Goal: Find specific page/section: Find specific page/section

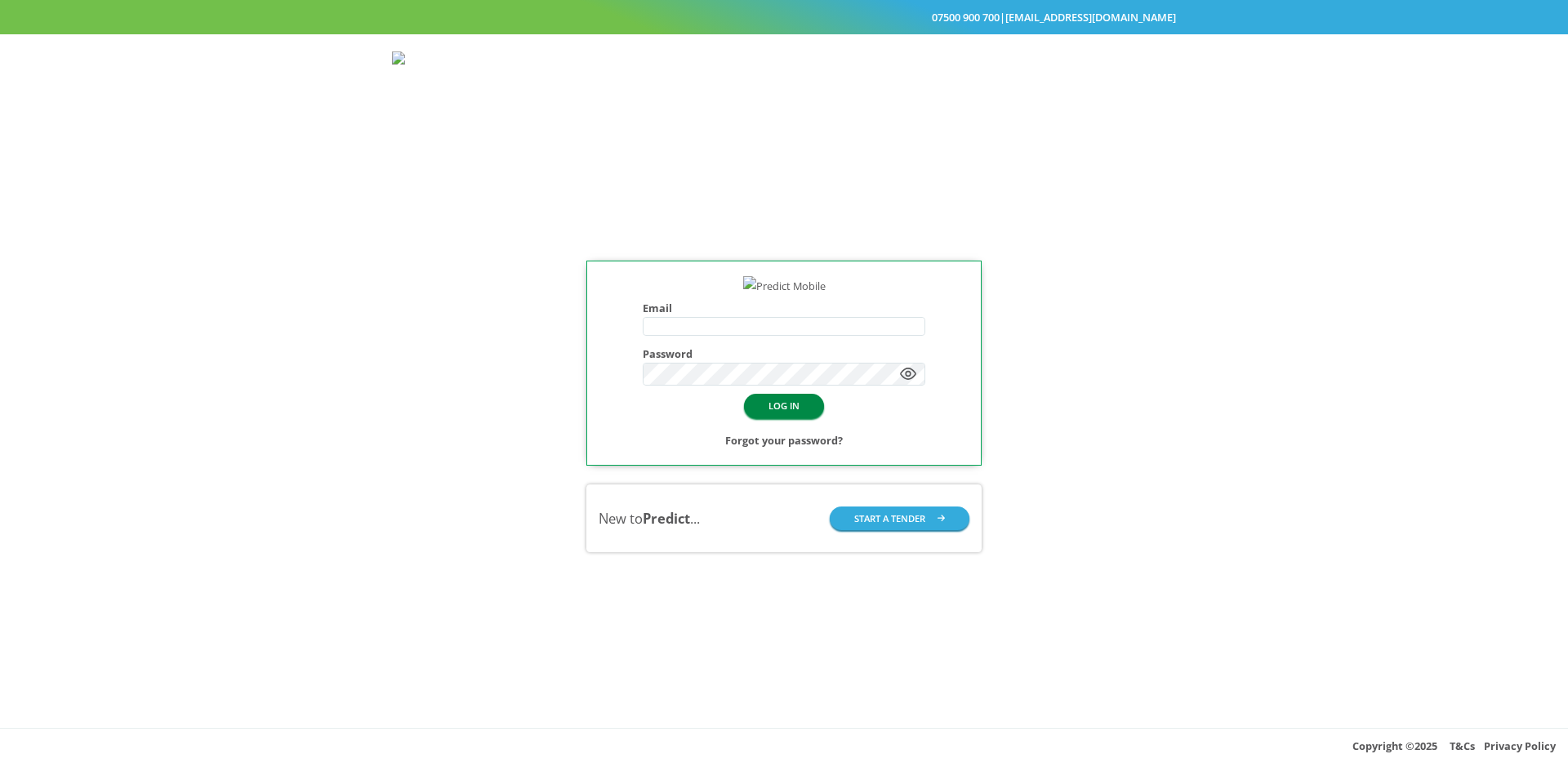
type input "**********"
click at [768, 417] on button "LOG IN" at bounding box center [784, 405] width 80 height 24
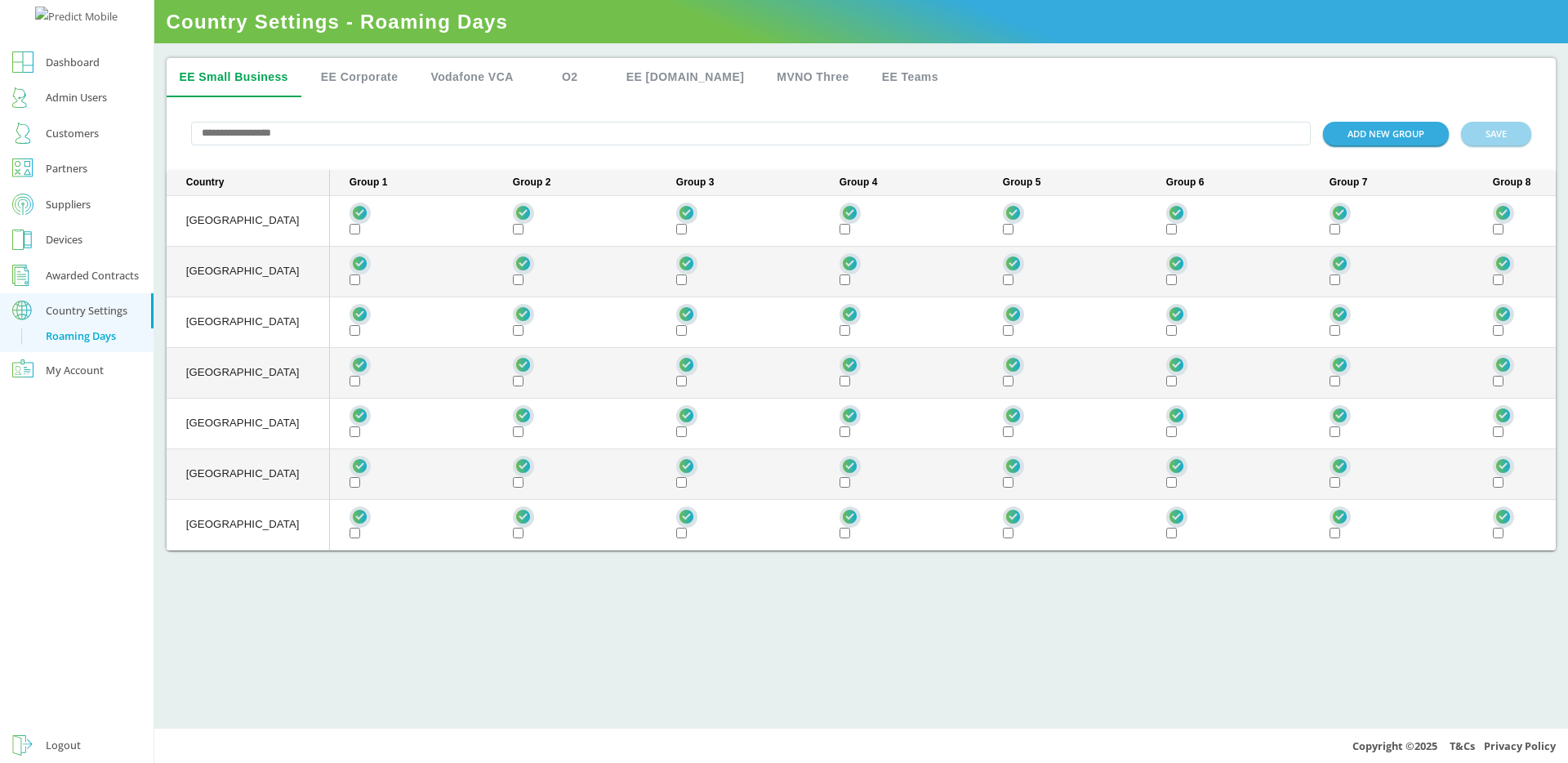
click at [76, 107] on div "Admin Users" at bounding box center [76, 98] width 61 height 20
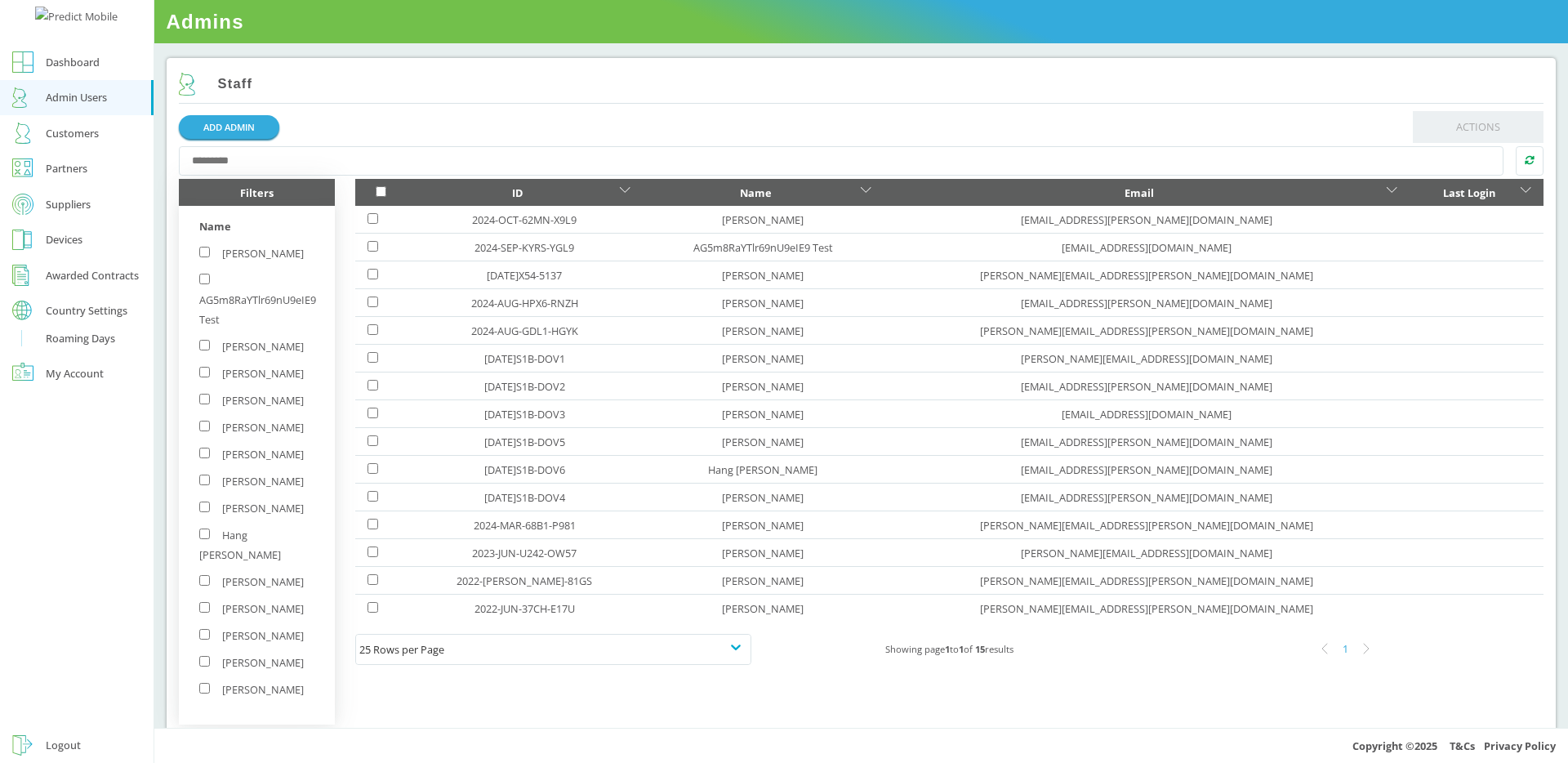
click at [72, 72] on div "Dashboard" at bounding box center [73, 62] width 54 height 20
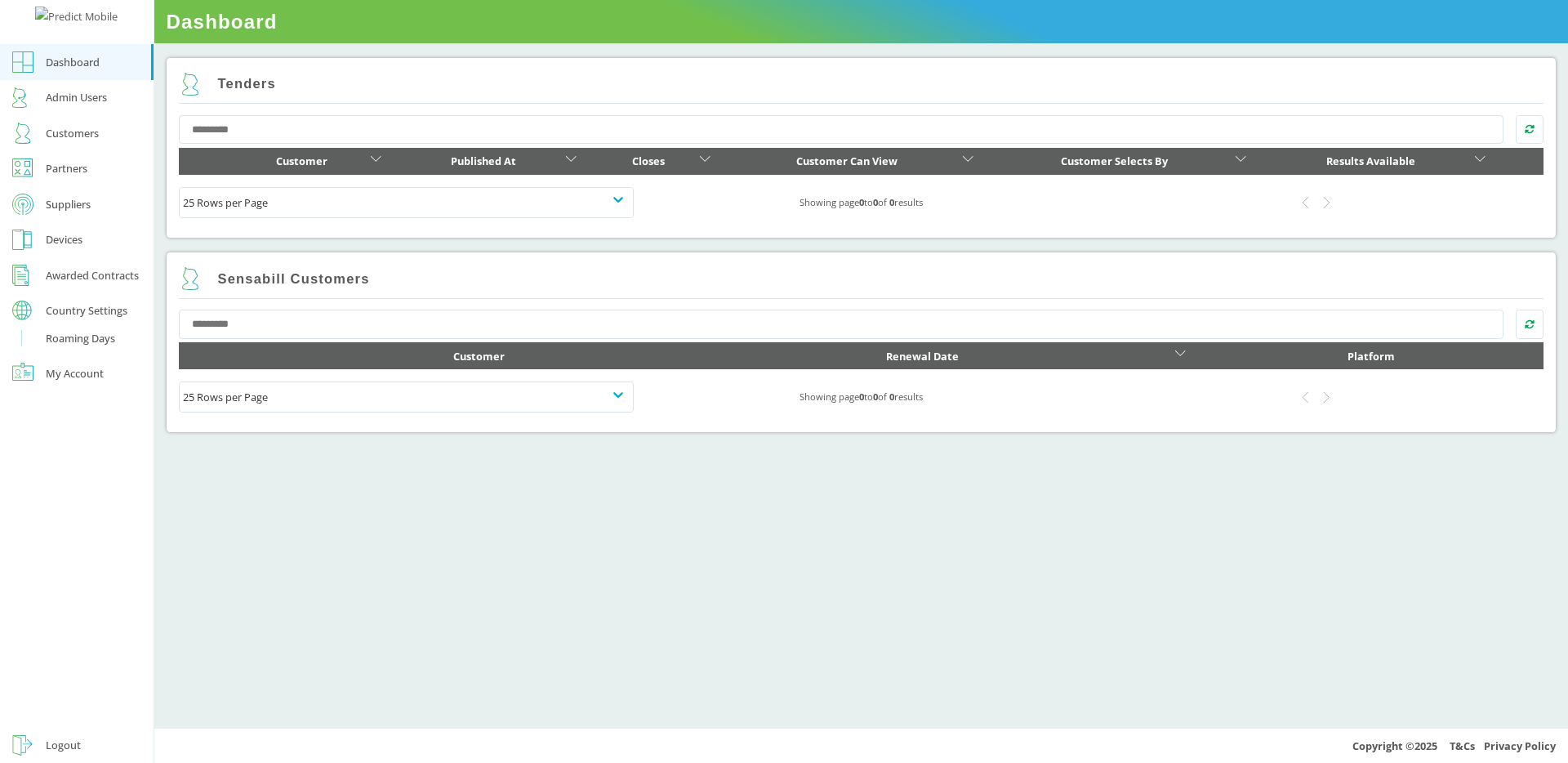
click at [93, 151] on link "Customers" at bounding box center [77, 133] width 153 height 36
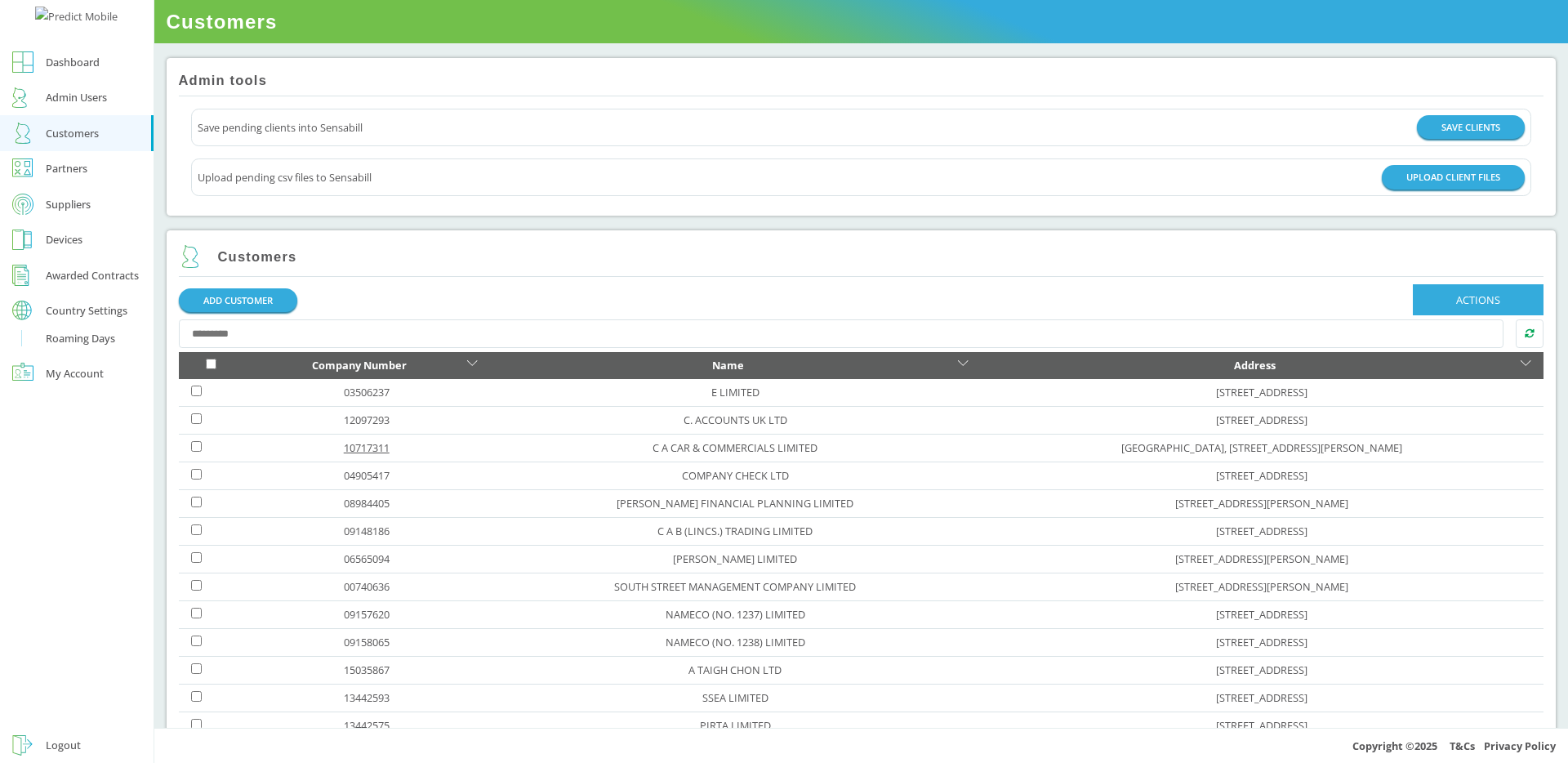
click at [344, 446] on link "10717311" at bounding box center [367, 447] width 46 height 15
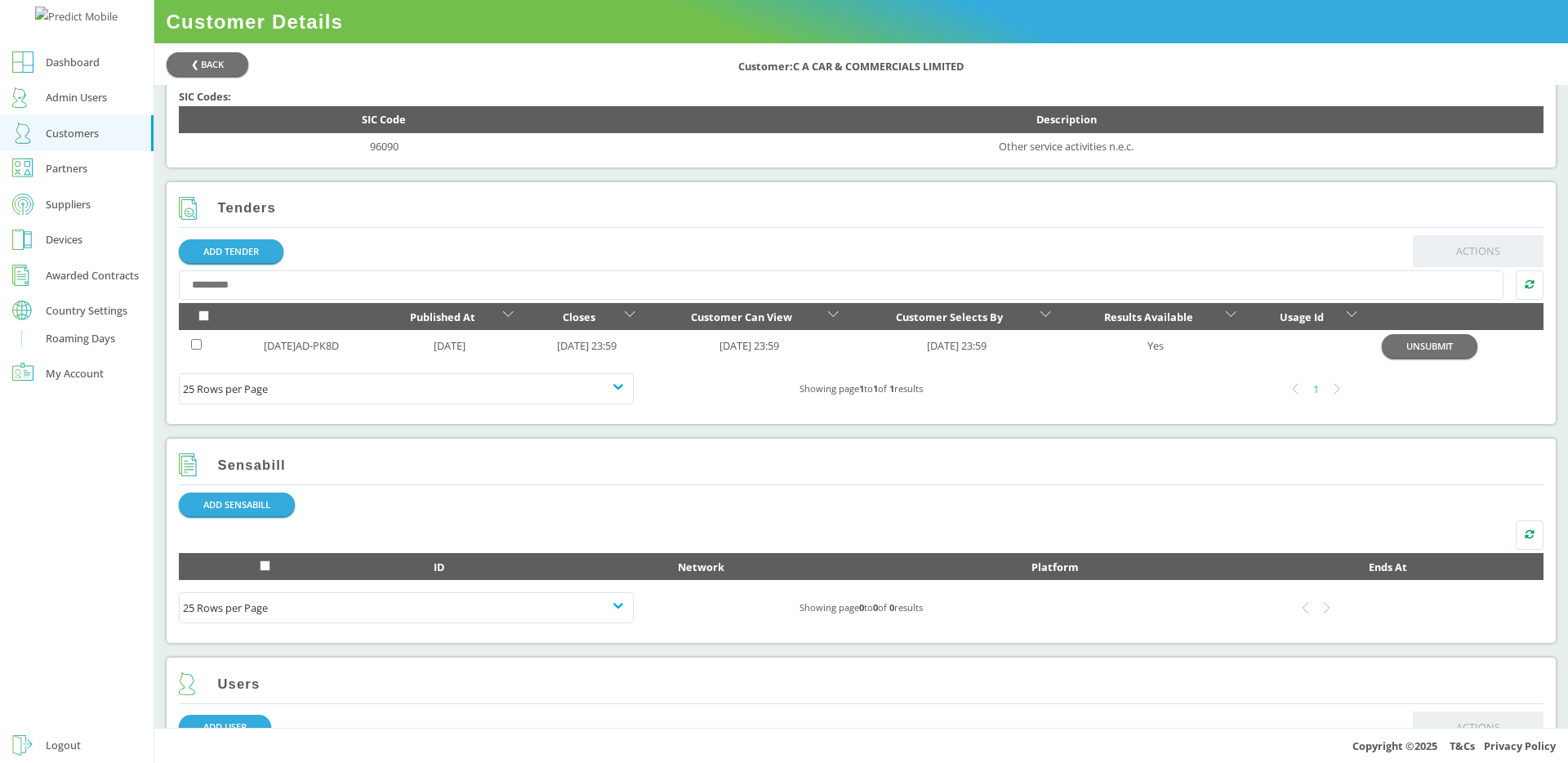
scroll to position [730, 0]
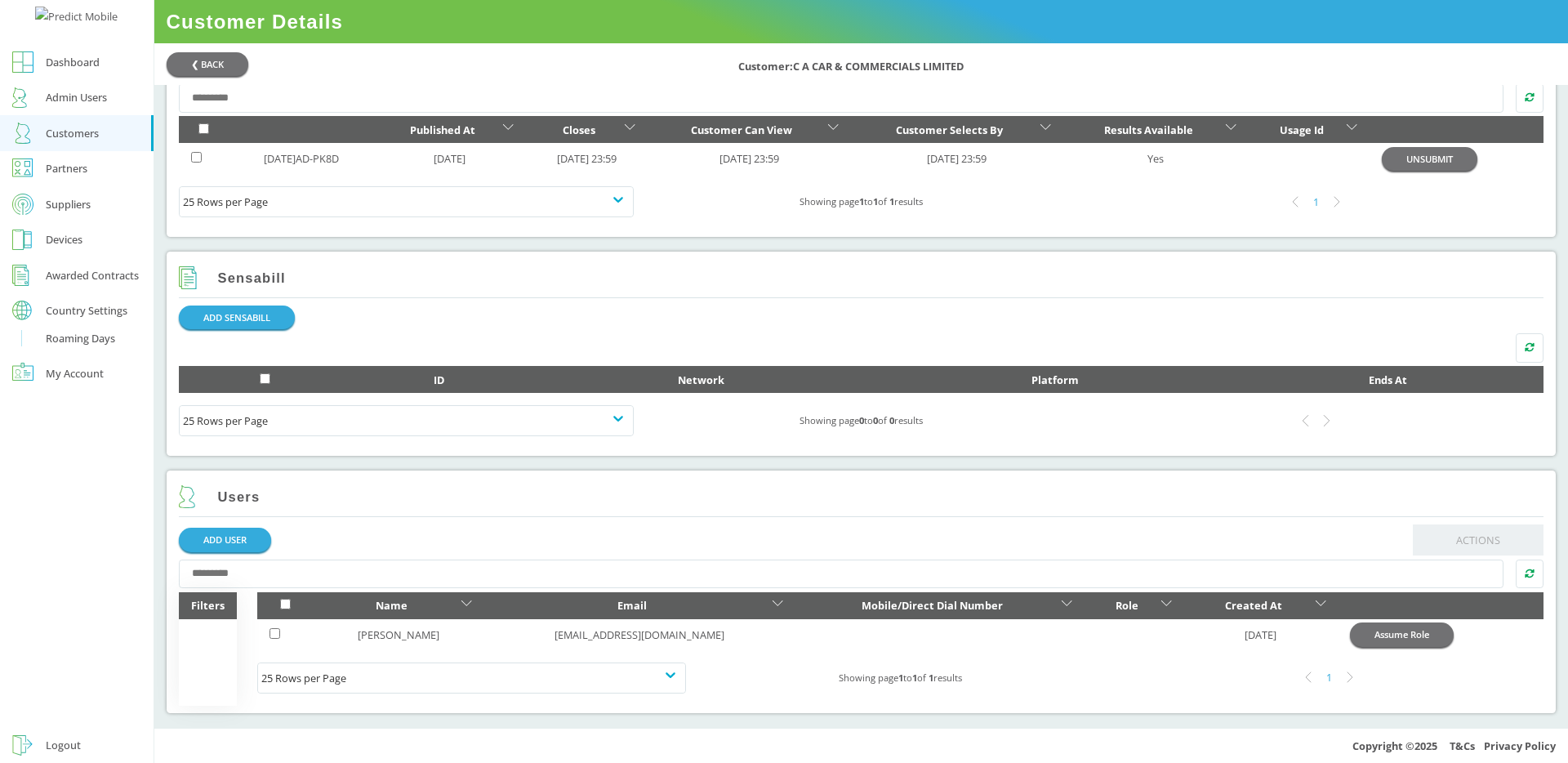
click at [57, 178] on div "Partners" at bounding box center [67, 168] width 42 height 20
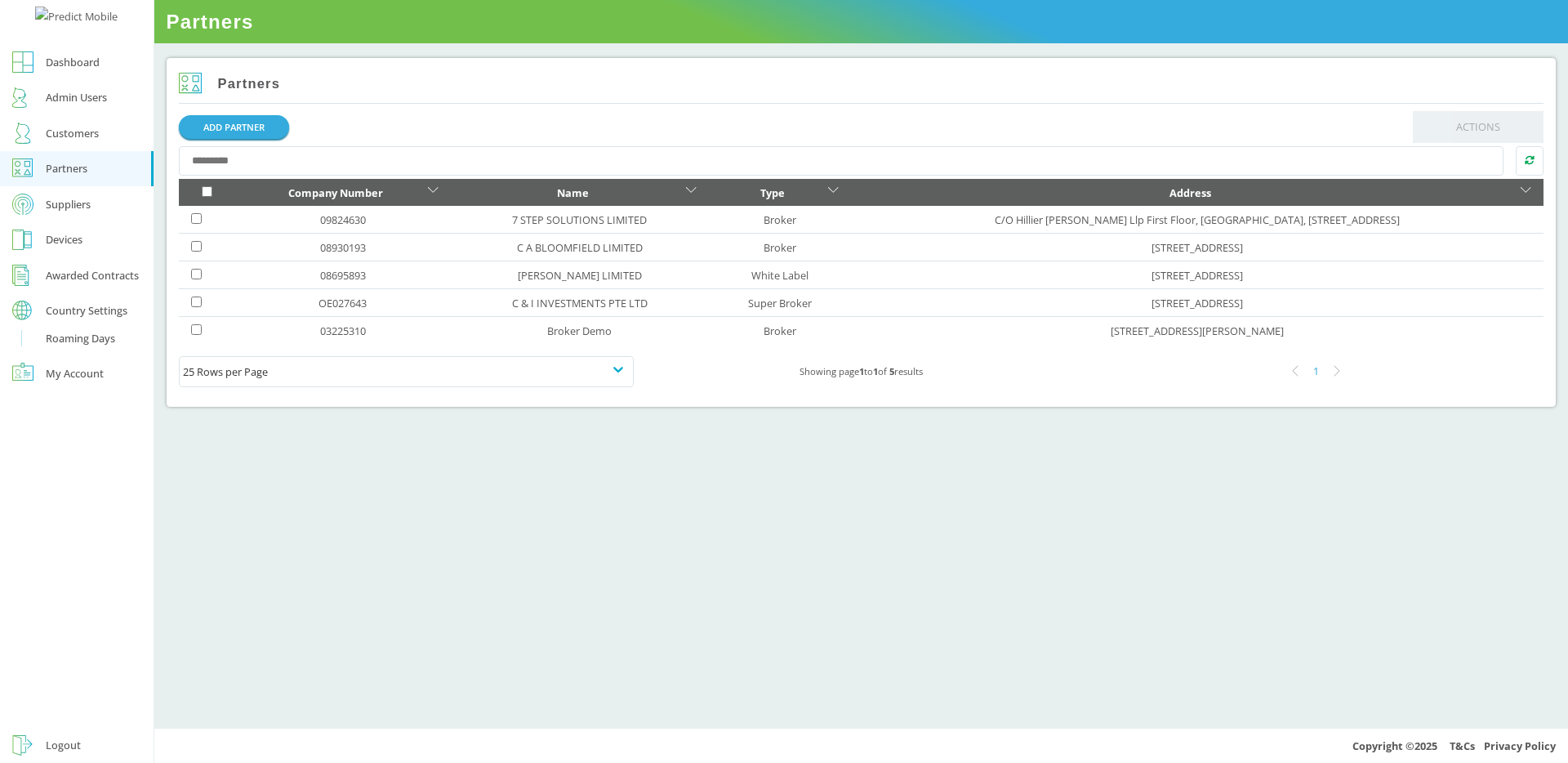
click at [116, 222] on link "Suppliers" at bounding box center [77, 204] width 153 height 36
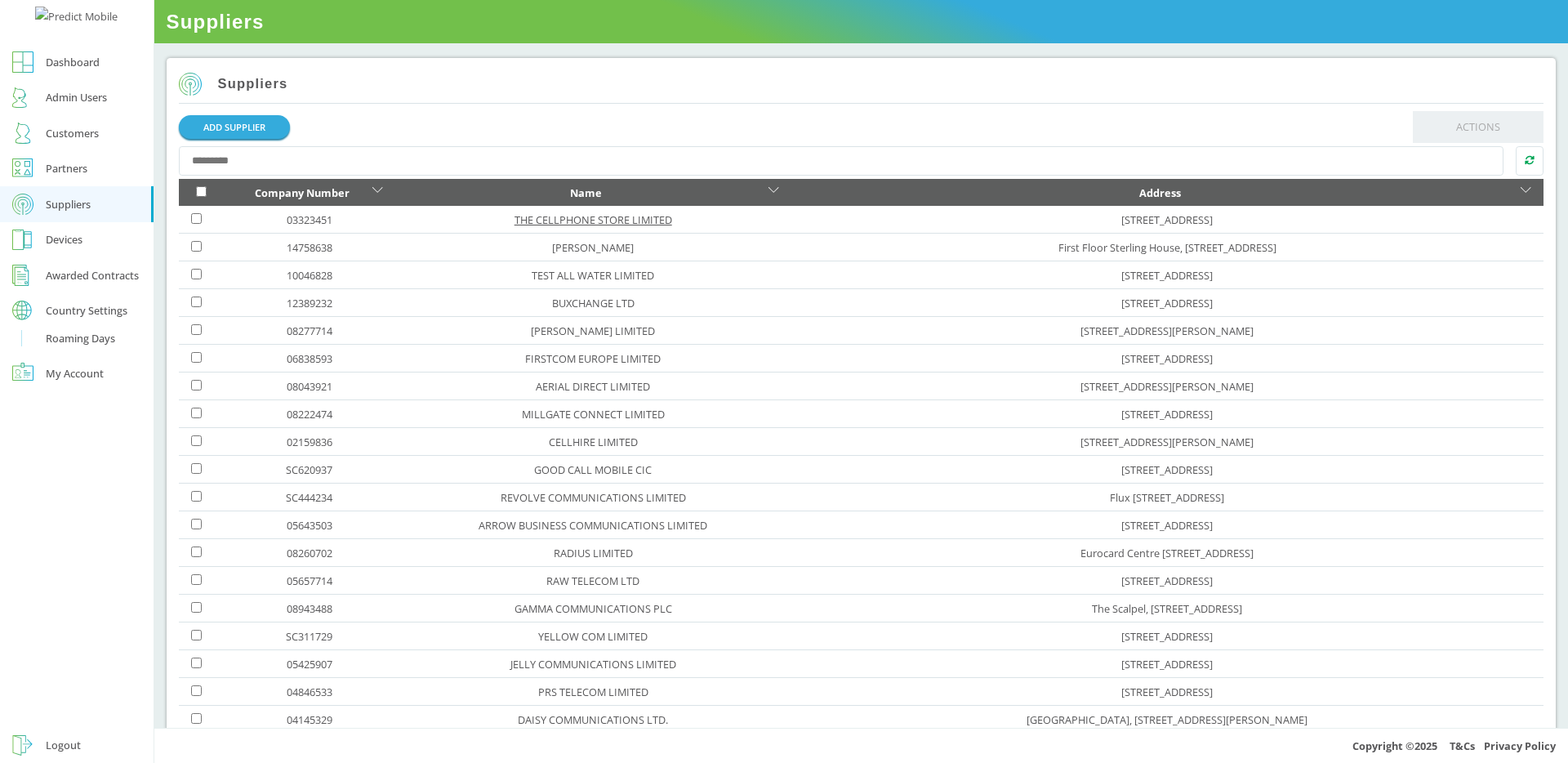
click at [532, 216] on link "THE CELLPHONE STORE LIMITED" at bounding box center [593, 219] width 157 height 15
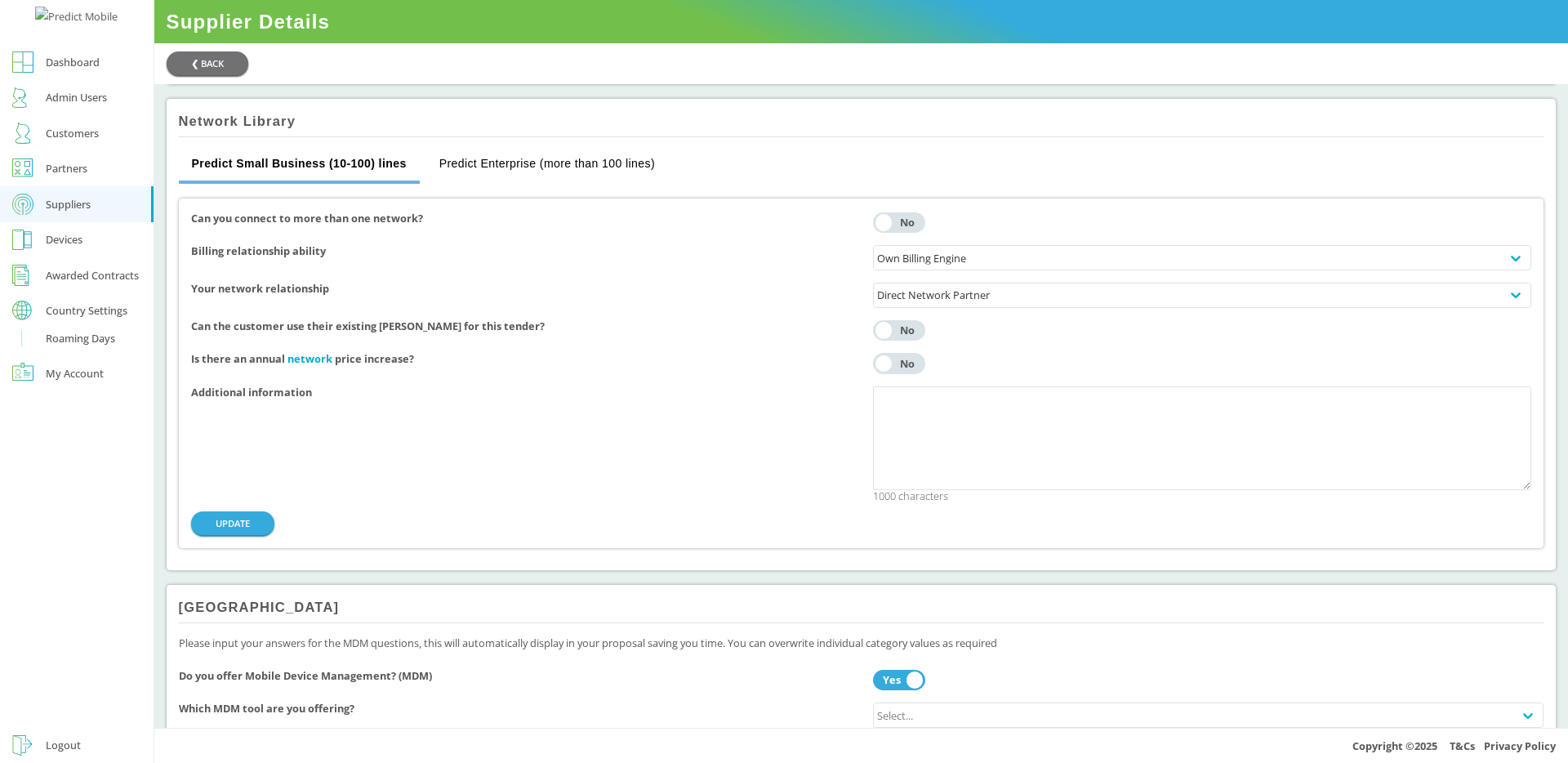
scroll to position [2325, 0]
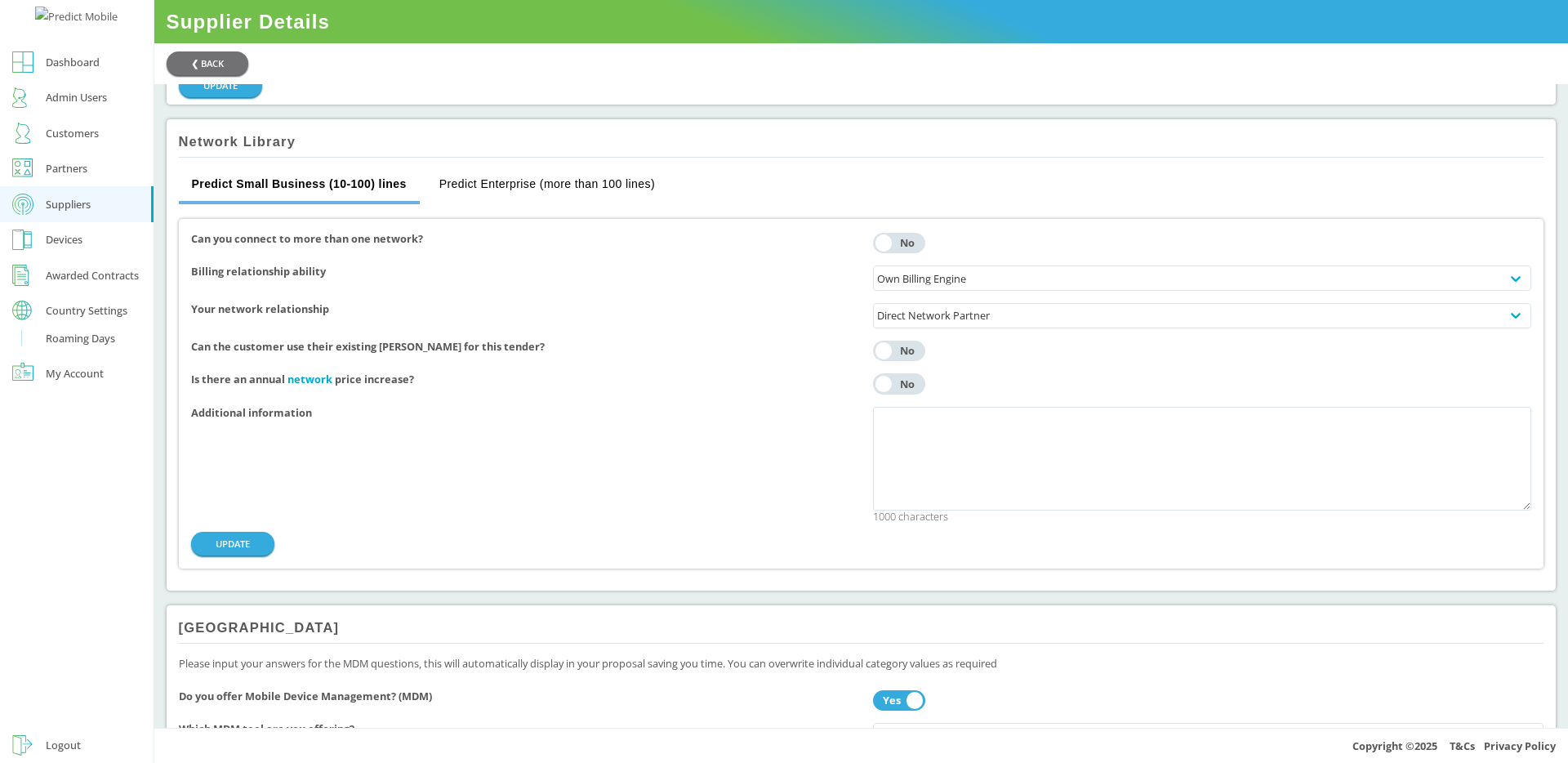
click at [593, 169] on button "Predict Enterprise (more than 100 lines)" at bounding box center [547, 184] width 242 height 39
click at [283, 172] on button "Predict Small Business (10-100) lines" at bounding box center [294, 184] width 229 height 39
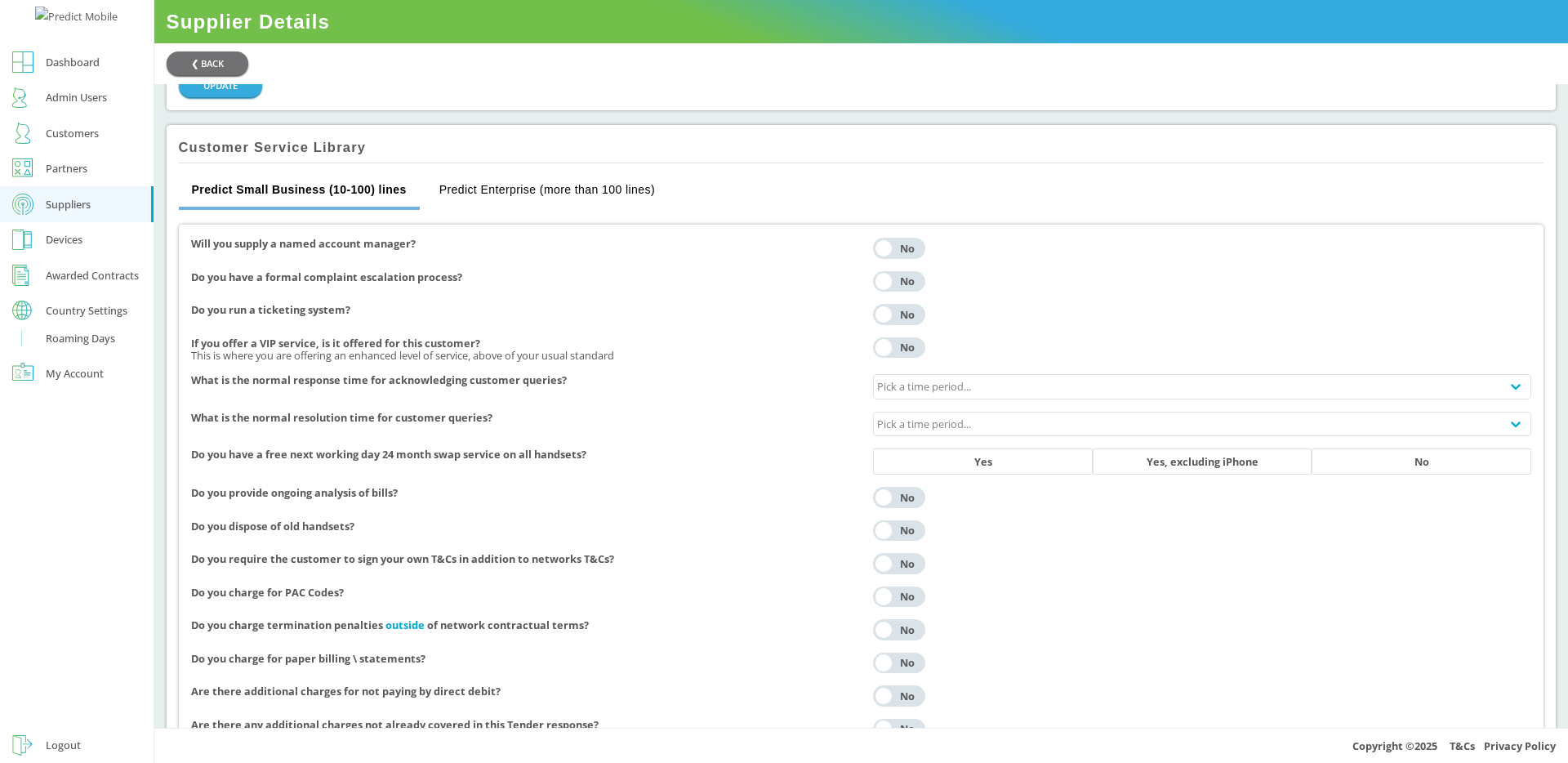
scroll to position [3822, 0]
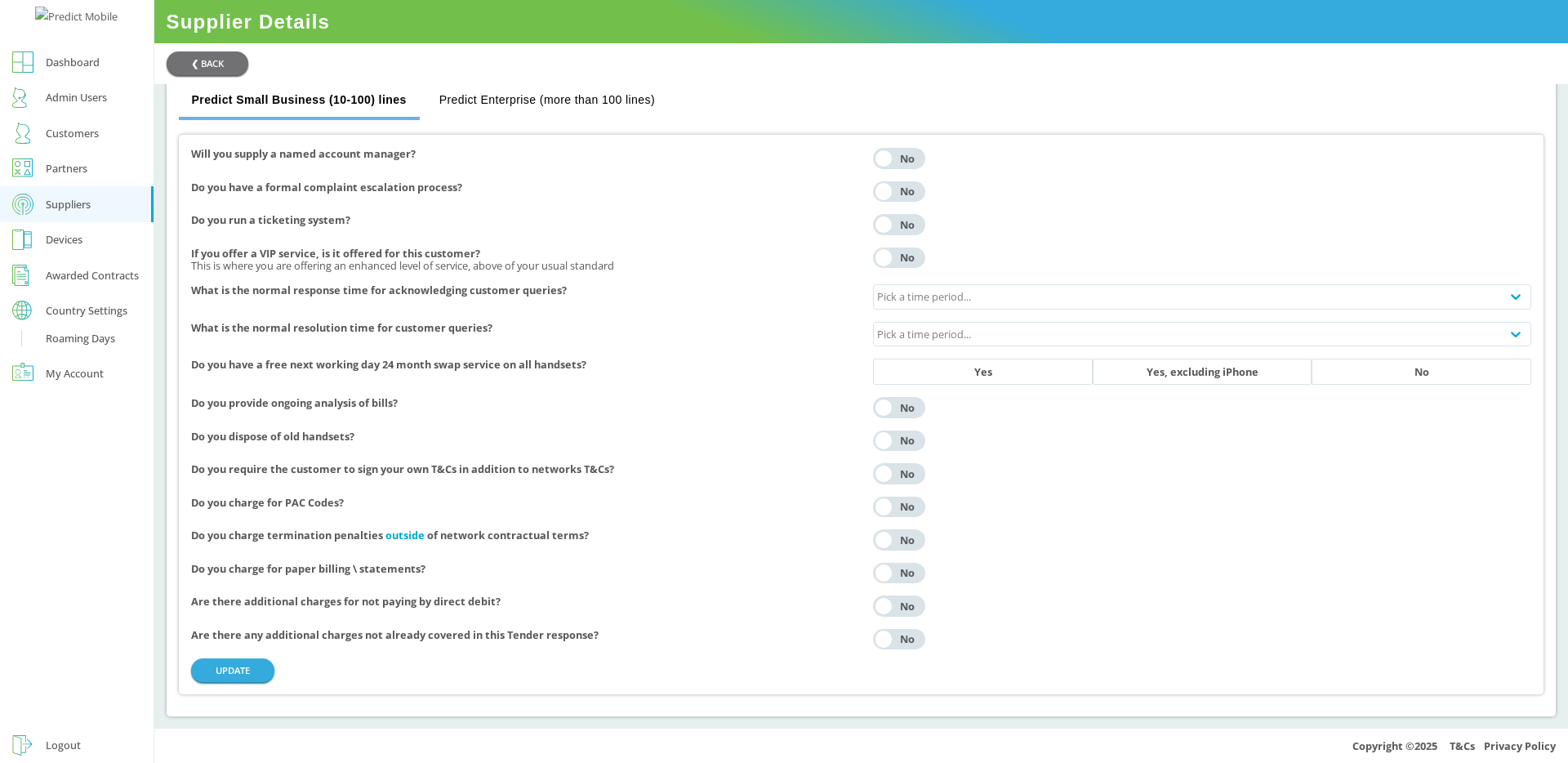
click at [1033, 374] on button "Yes" at bounding box center [982, 372] width 219 height 26
click at [1137, 323] on div "Pick a time period..." at bounding box center [1186, 334] width 627 height 23
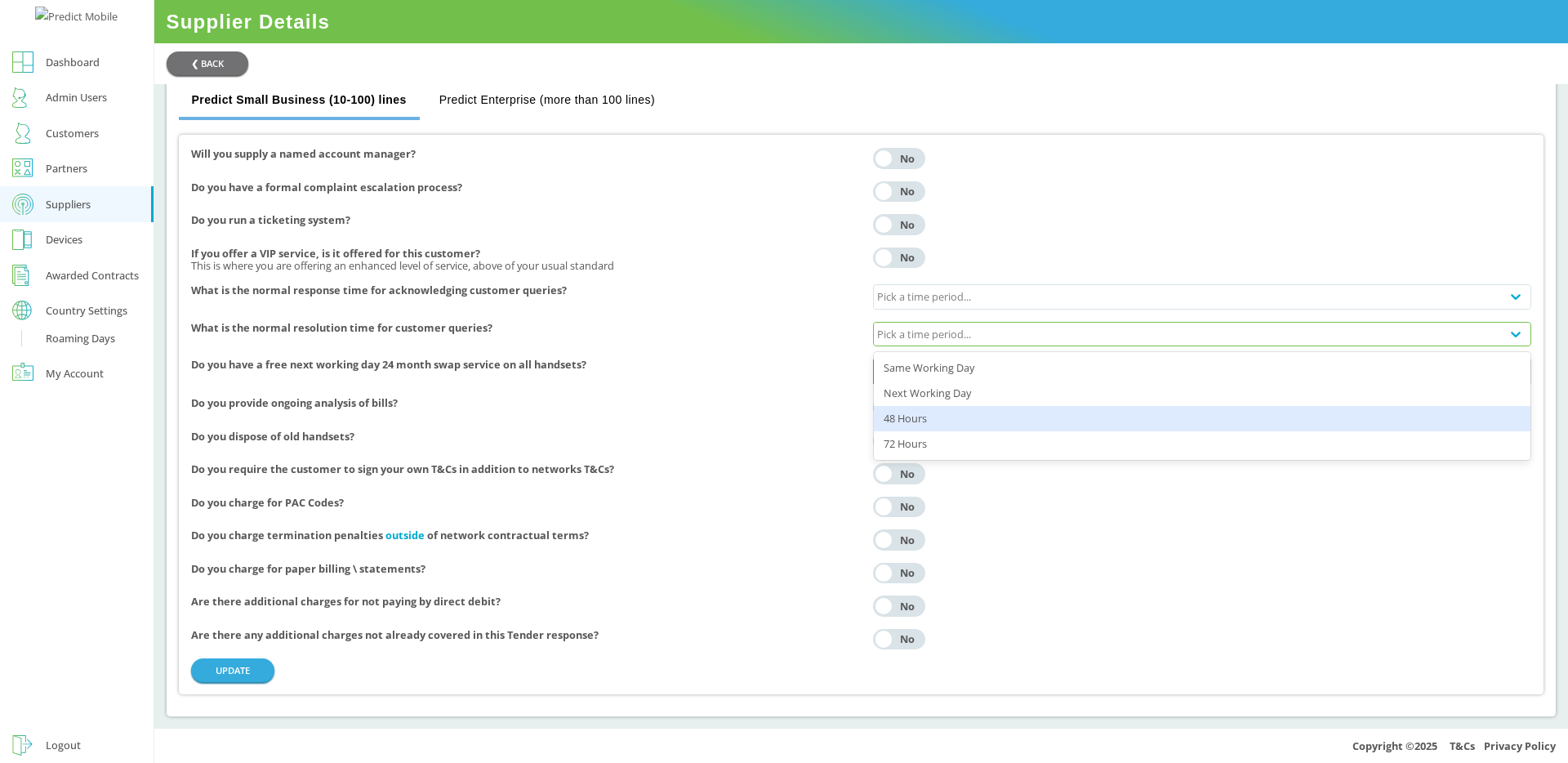
click at [1037, 407] on div "48 Hours" at bounding box center [1201, 417] width 656 height 25
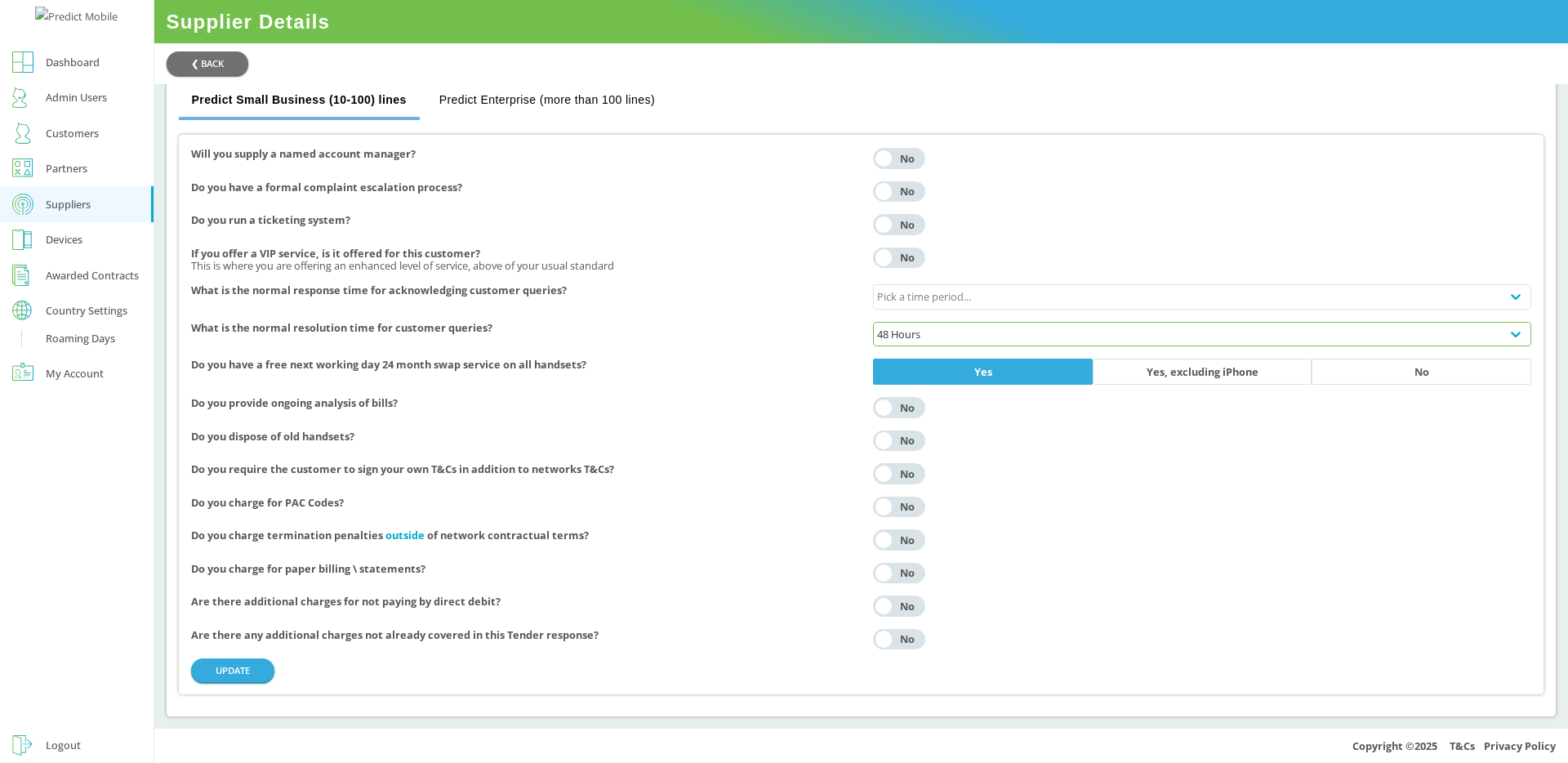
click at [916, 402] on div "No" at bounding box center [908, 407] width 26 height 11
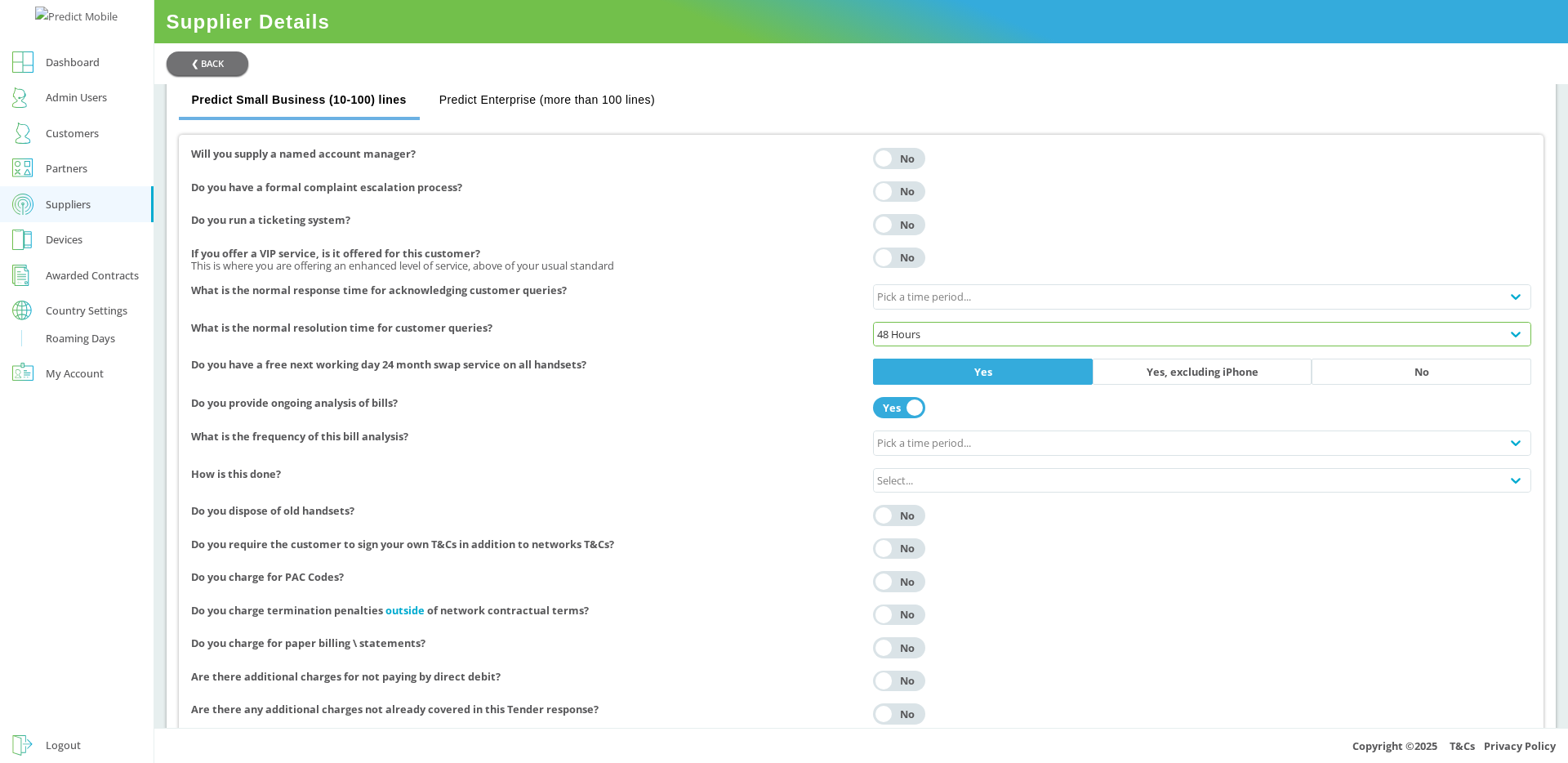
click at [902, 510] on div "No" at bounding box center [908, 515] width 26 height 11
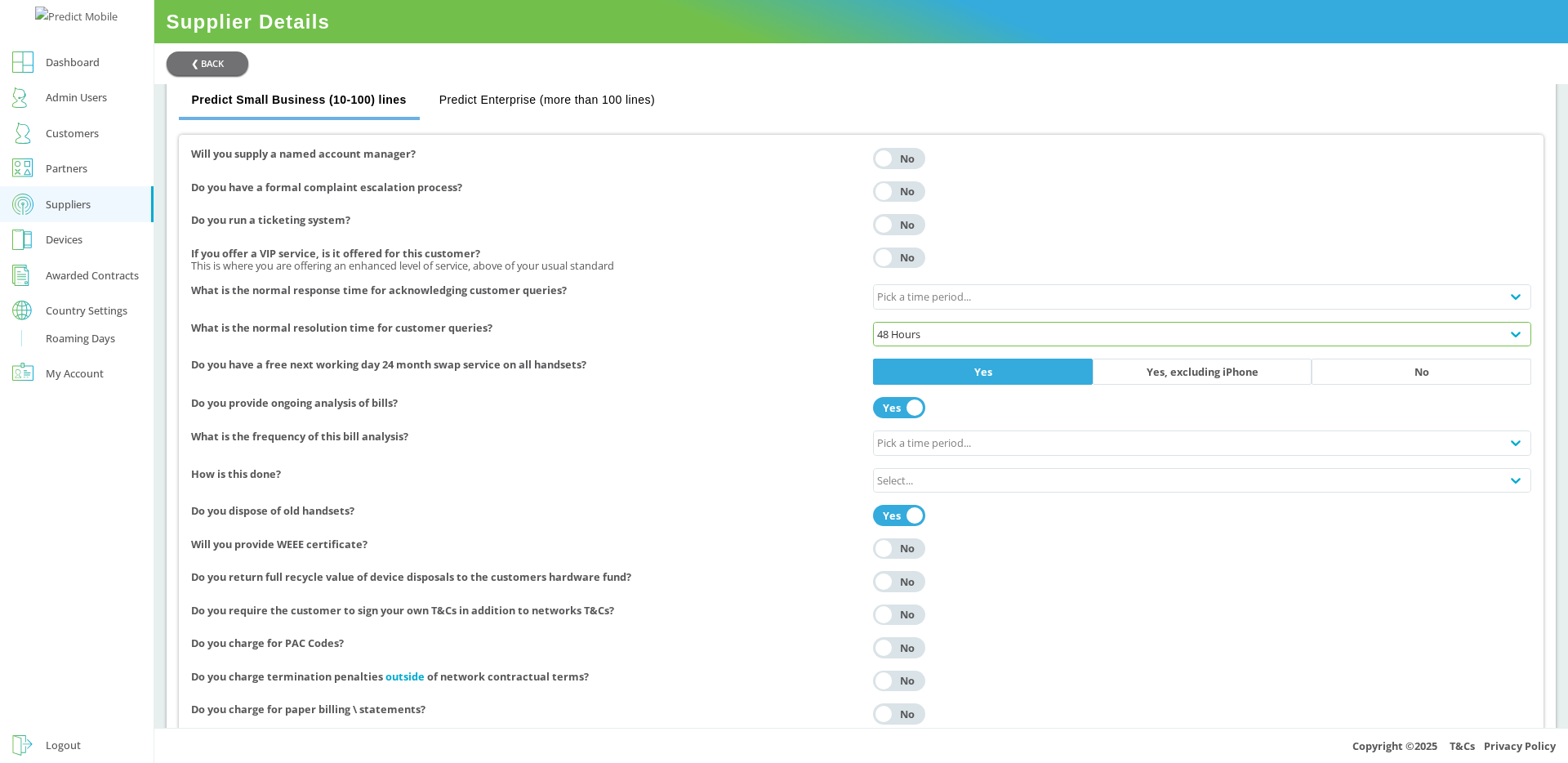
click at [905, 544] on div "No" at bounding box center [908, 548] width 26 height 11
click at [906, 581] on div "No" at bounding box center [908, 582] width 26 height 11
click at [906, 606] on button "Yes No" at bounding box center [899, 615] width 52 height 21
click at [911, 642] on div "No" at bounding box center [908, 647] width 26 height 11
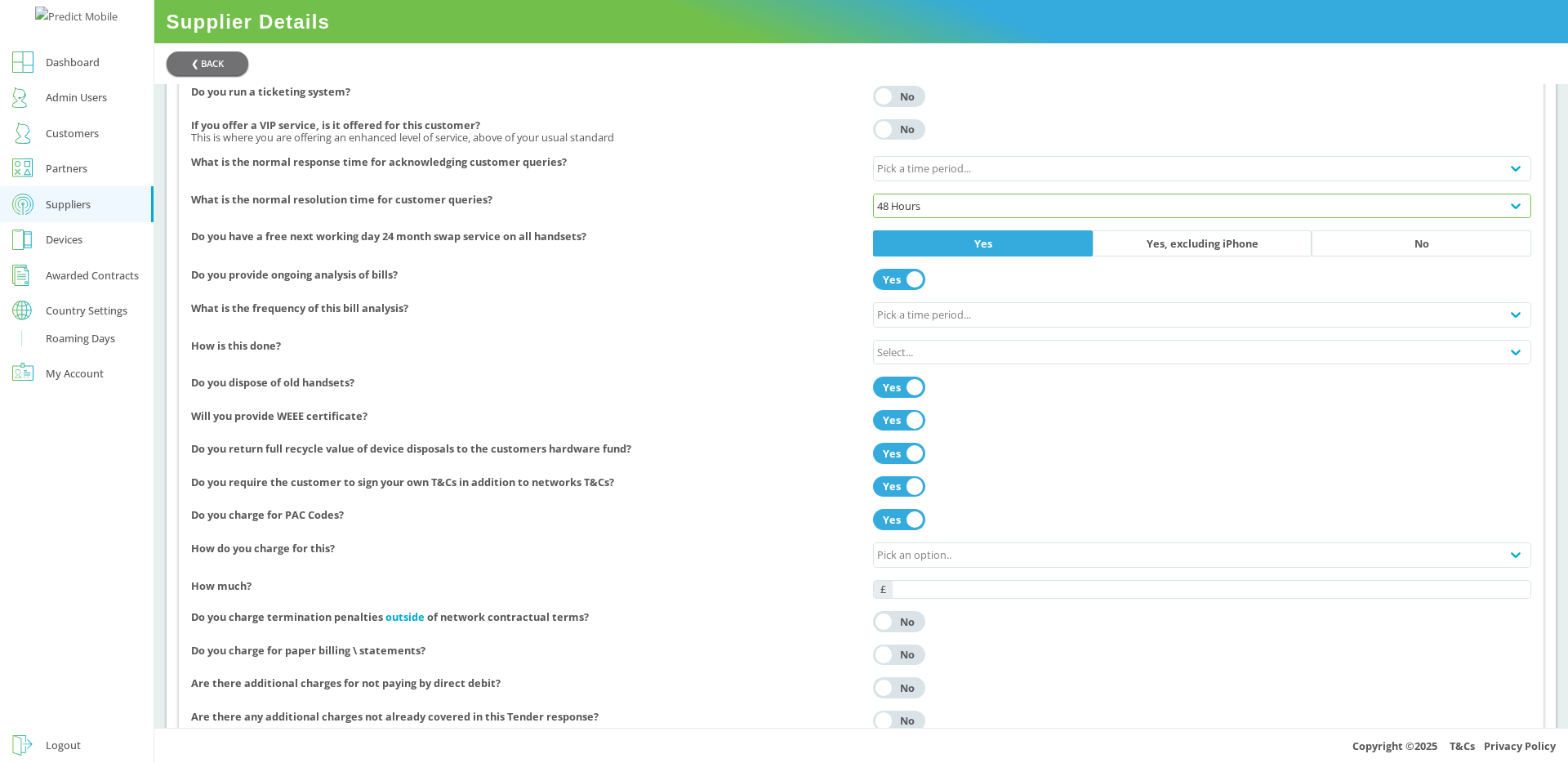
scroll to position [3949, 0]
click at [905, 633] on button "Yes No" at bounding box center [899, 622] width 52 height 21
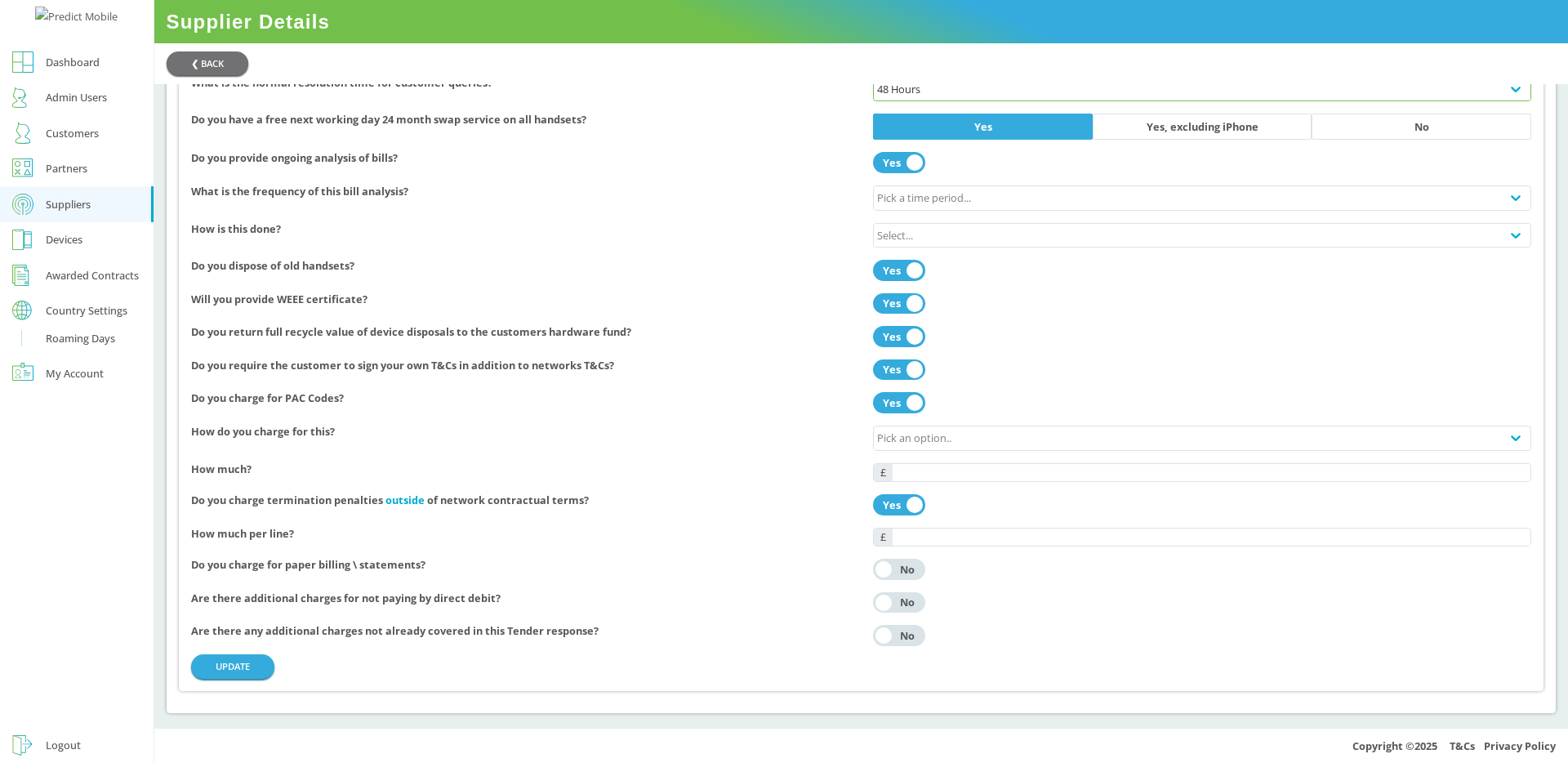
click at [909, 567] on div "No" at bounding box center [908, 569] width 26 height 11
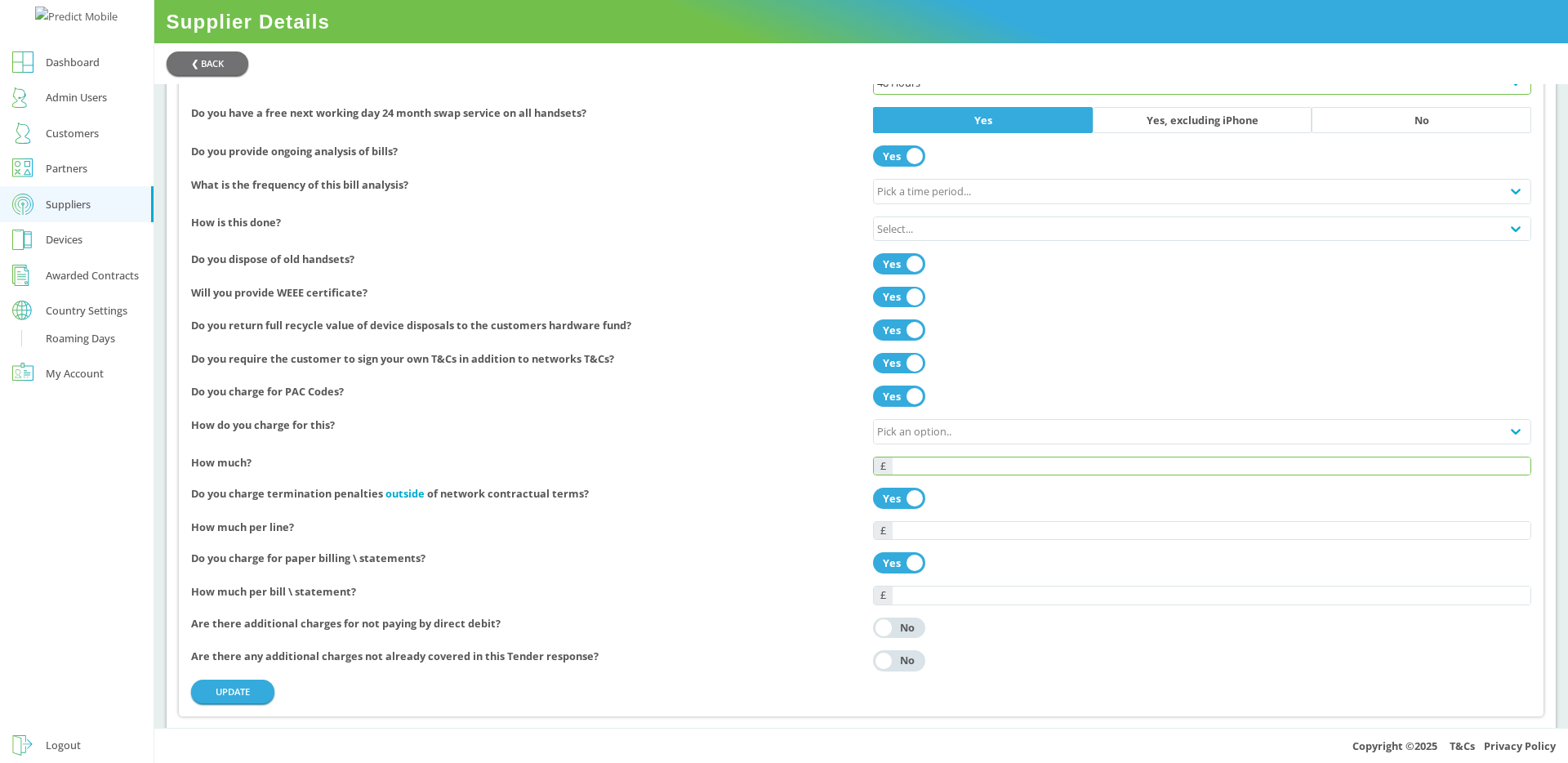
click at [948, 463] on input "text" at bounding box center [1211, 466] width 638 height 18
click at [902, 633] on div "No" at bounding box center [908, 628] width 26 height 11
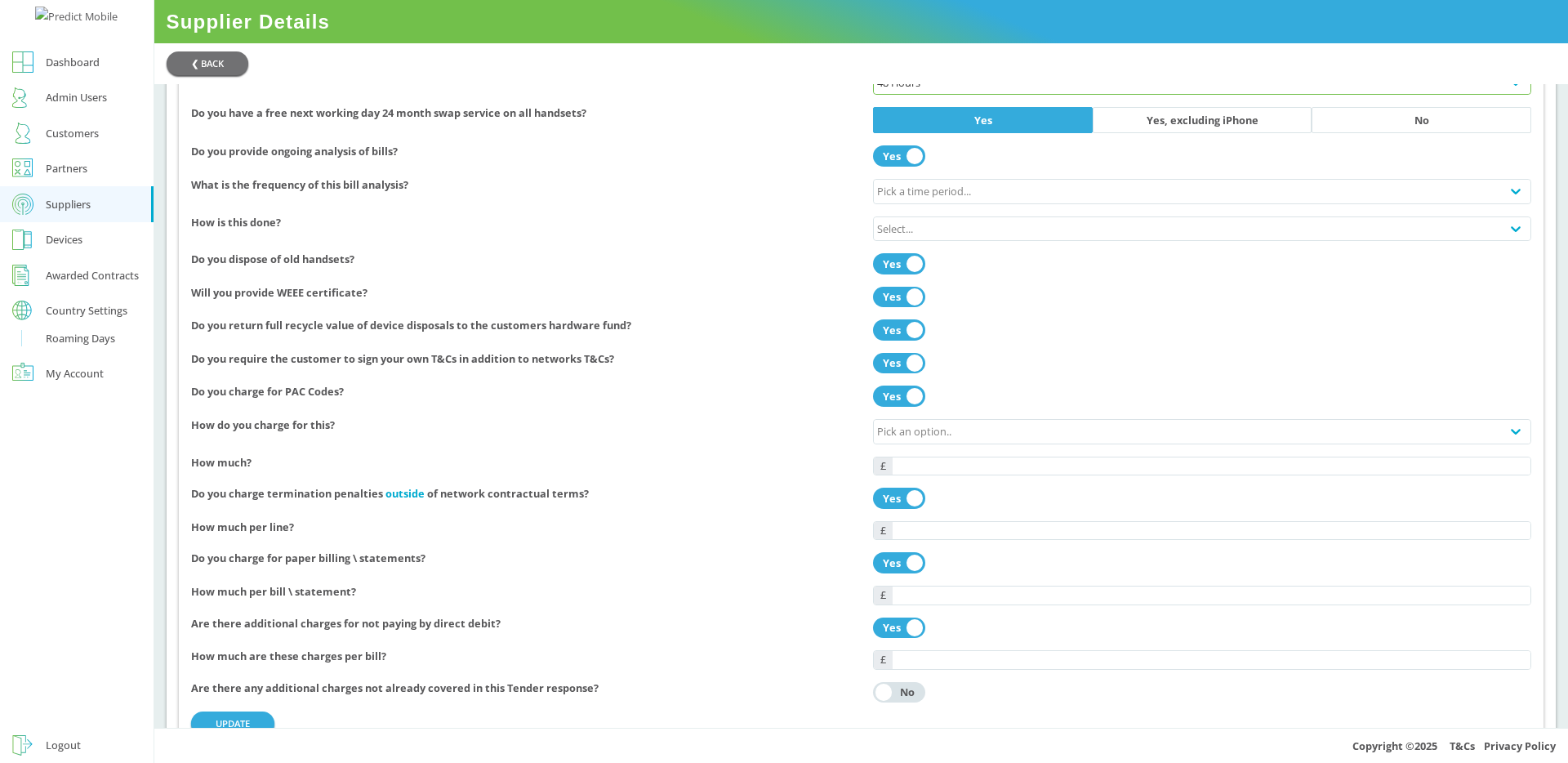
click at [911, 697] on div "No" at bounding box center [908, 691] width 26 height 11
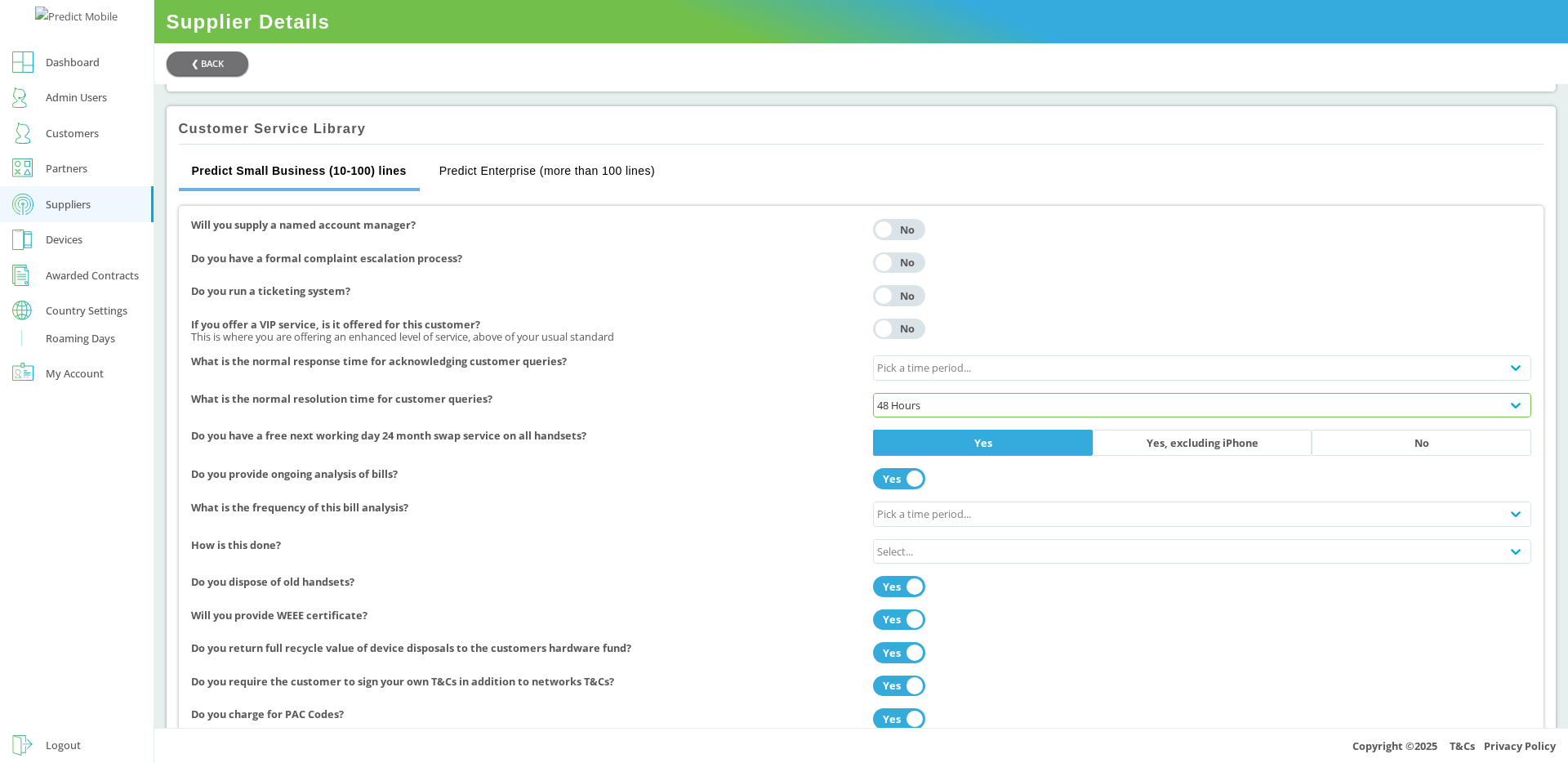
scroll to position [3755, 0]
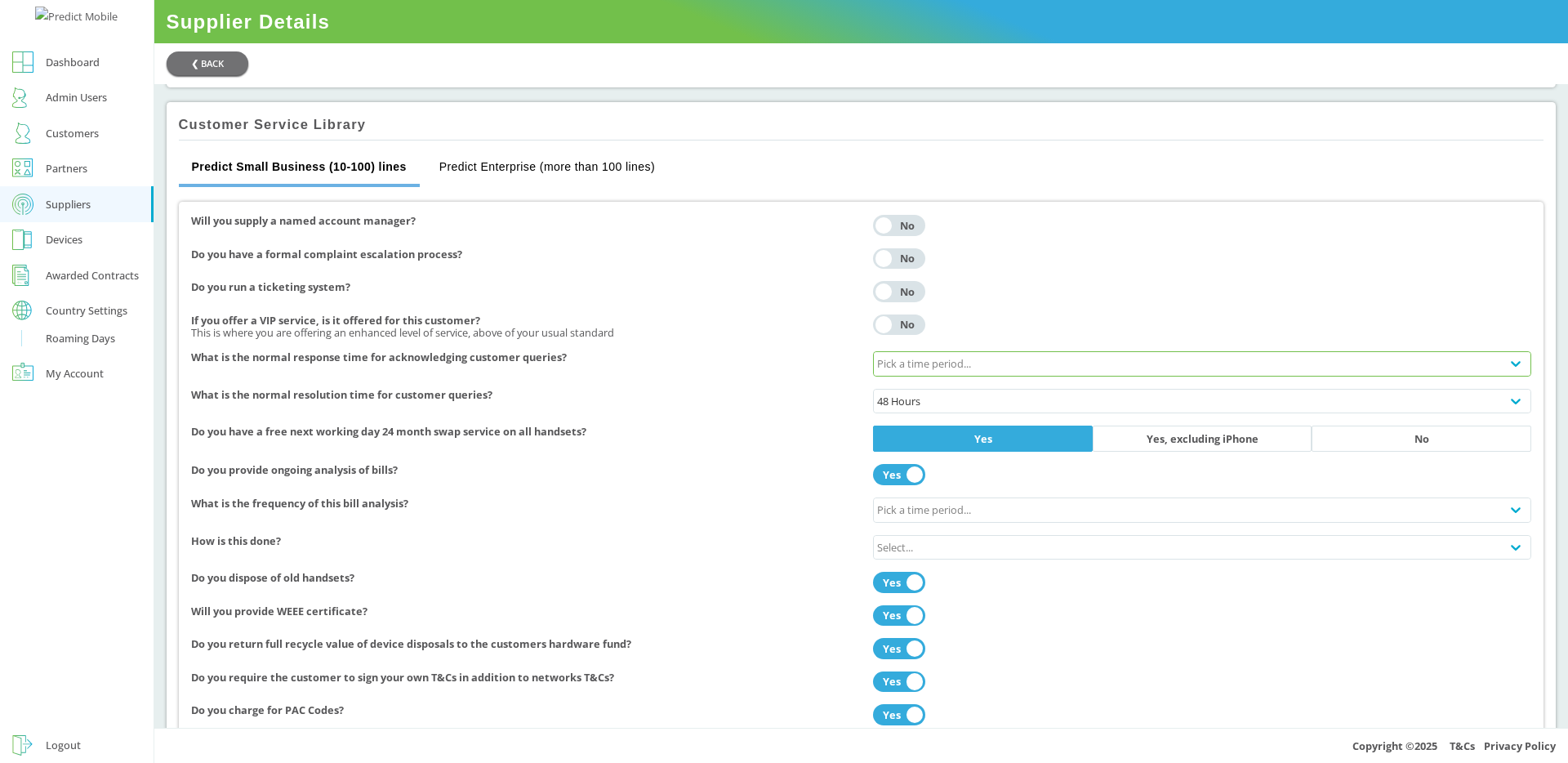
click at [1141, 363] on div "Pick a time period..." at bounding box center [1186, 363] width 627 height 23
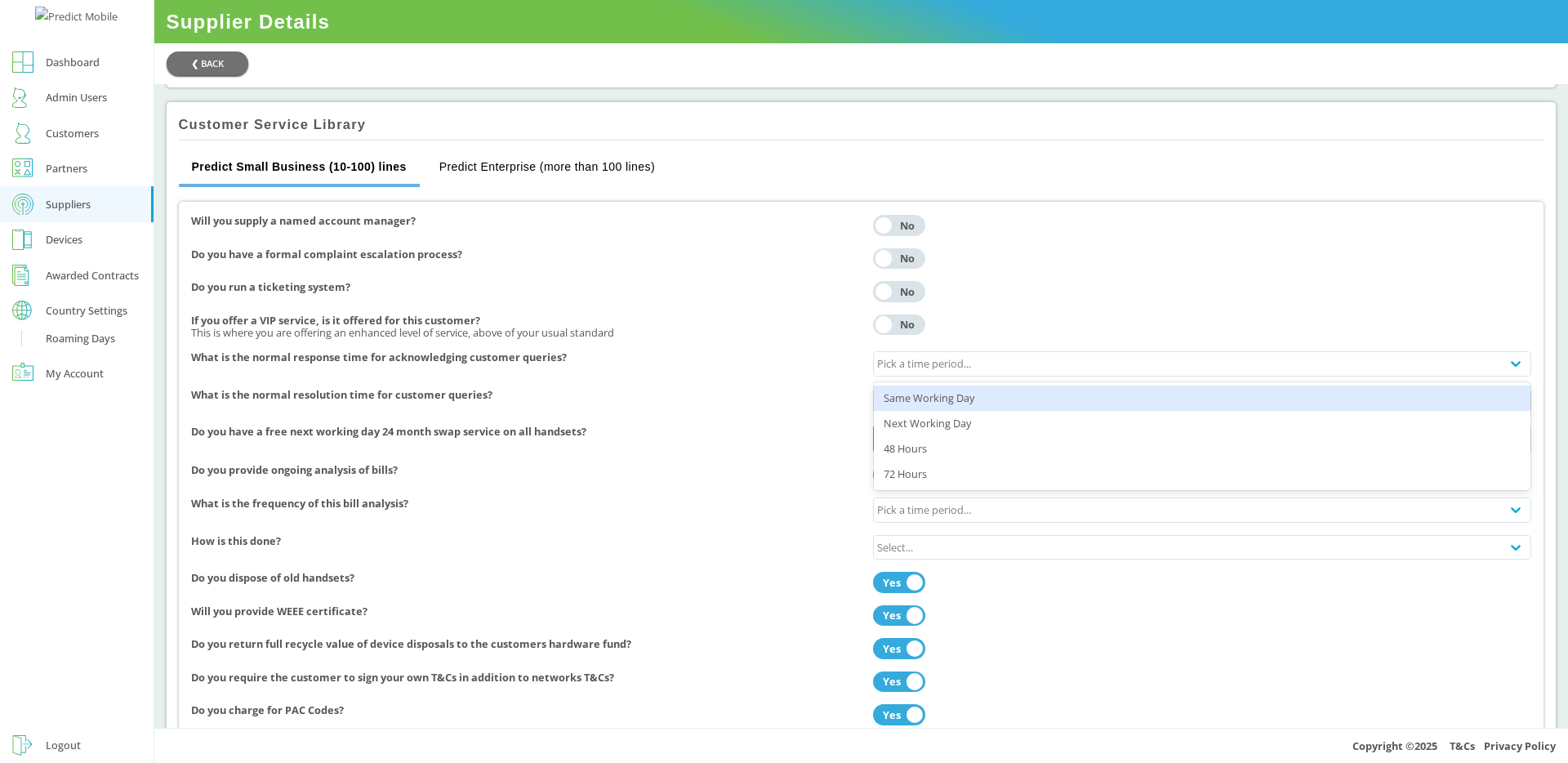
click at [1168, 297] on div "Do you run a ticketing system? Yes No" at bounding box center [862, 292] width 1341 height 34
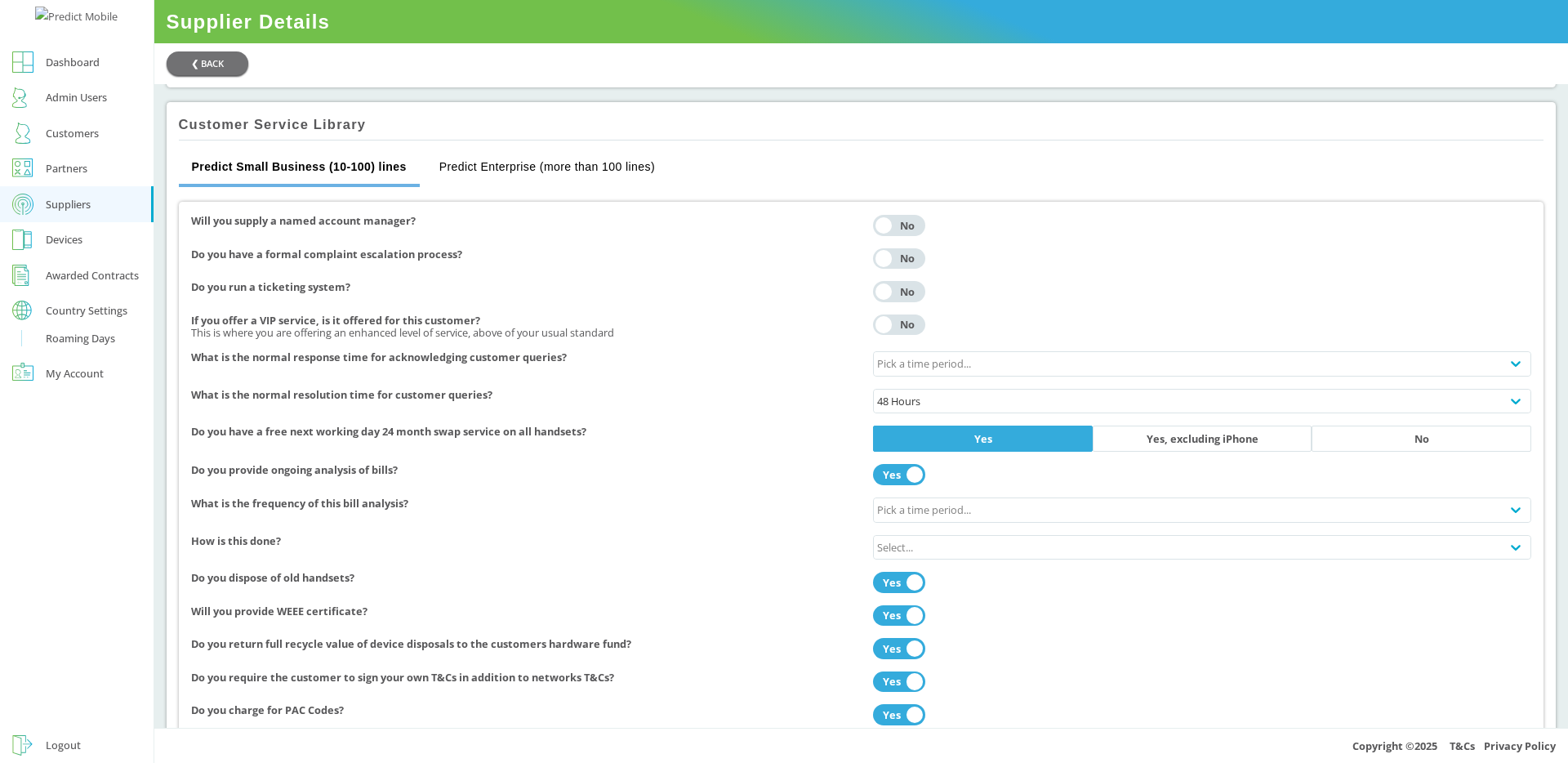
click at [899, 220] on div "No" at bounding box center [908, 225] width 26 height 11
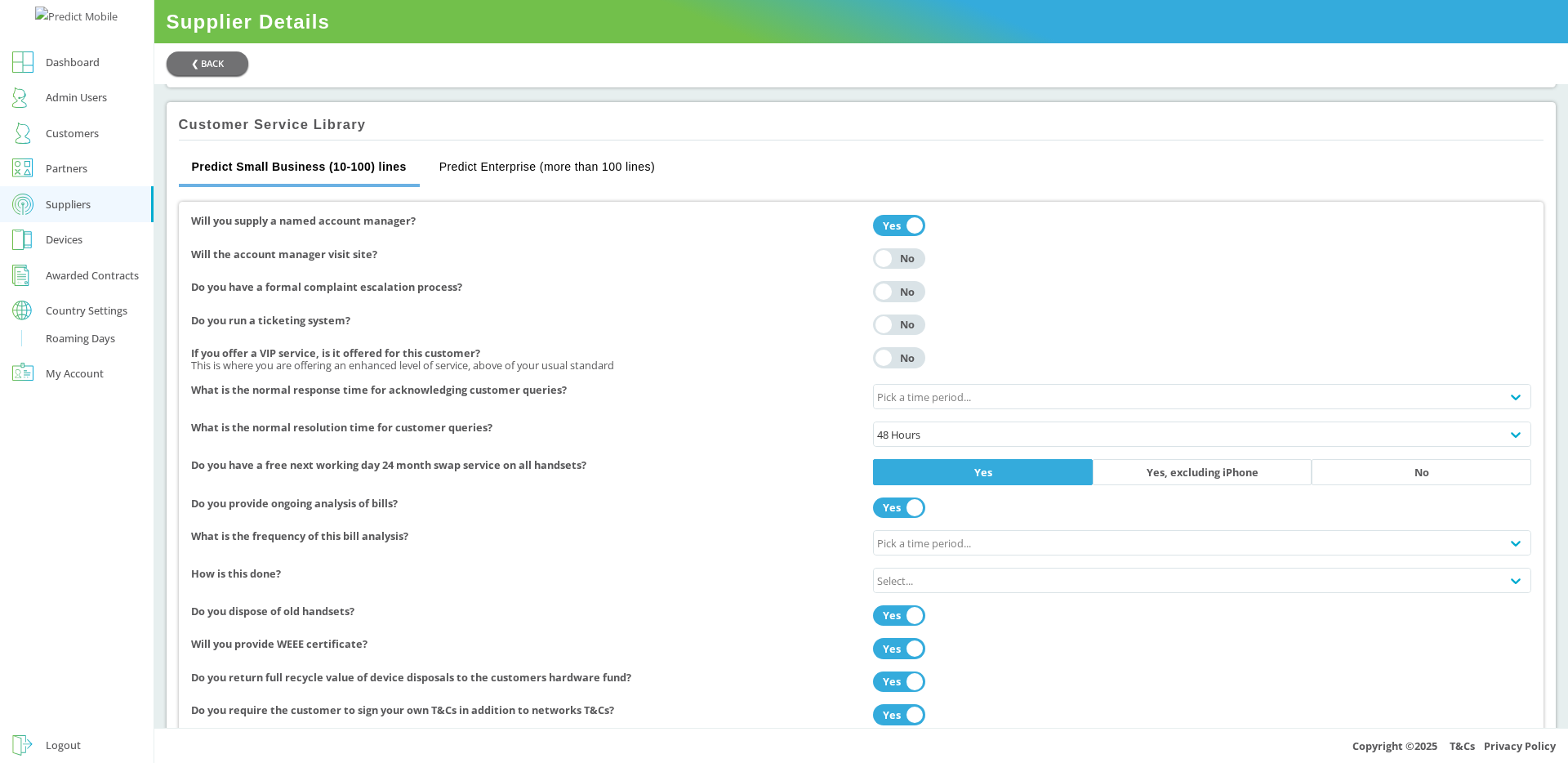
click at [908, 253] on div "No" at bounding box center [908, 258] width 26 height 11
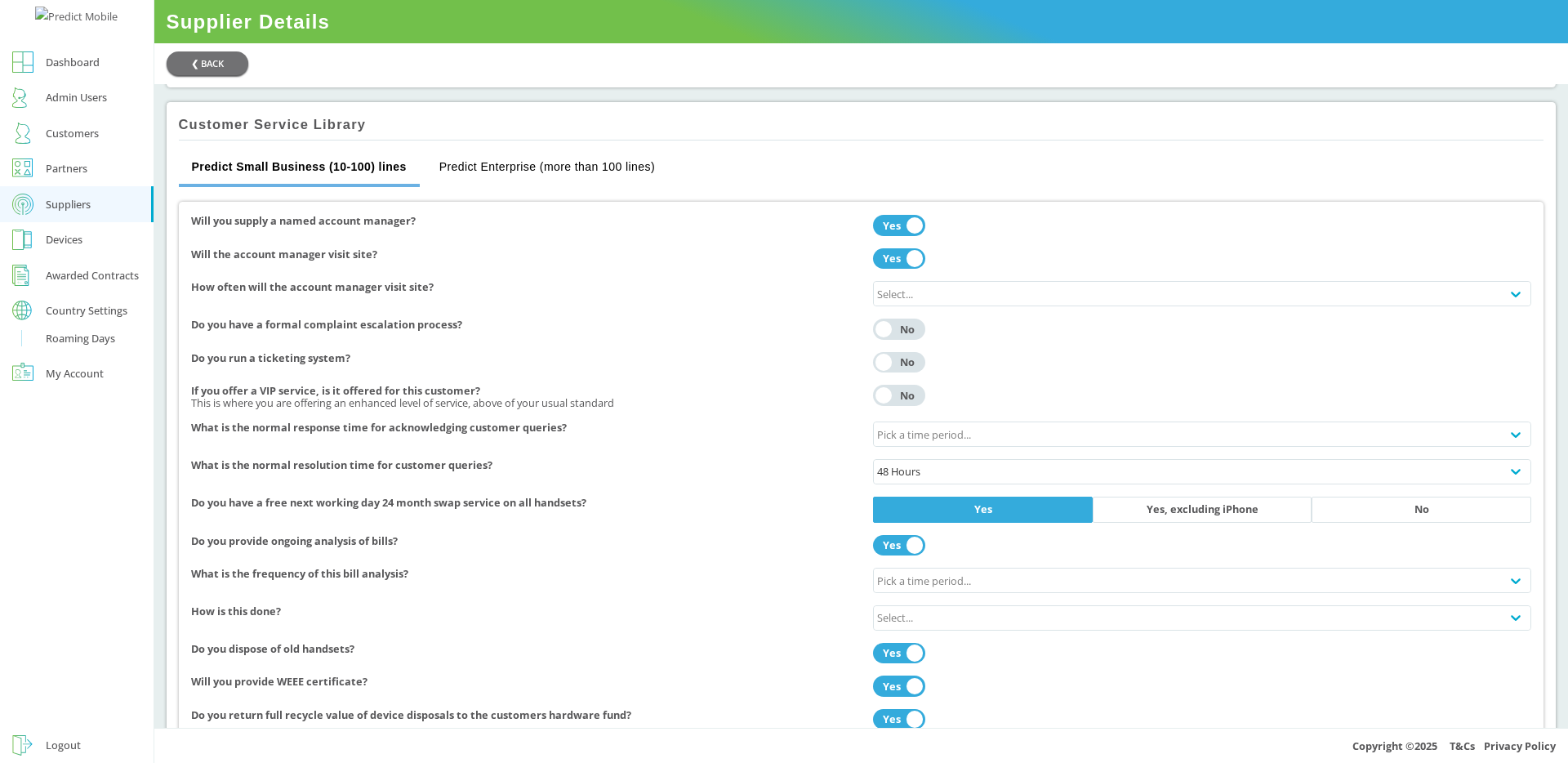
click at [910, 319] on button "Yes No" at bounding box center [899, 329] width 52 height 21
click at [908, 363] on div "No" at bounding box center [908, 362] width 26 height 11
click at [908, 390] on div "No" at bounding box center [908, 395] width 26 height 11
click at [496, 159] on button "Predict Enterprise (more than 100 lines)" at bounding box center [547, 166] width 242 height 39
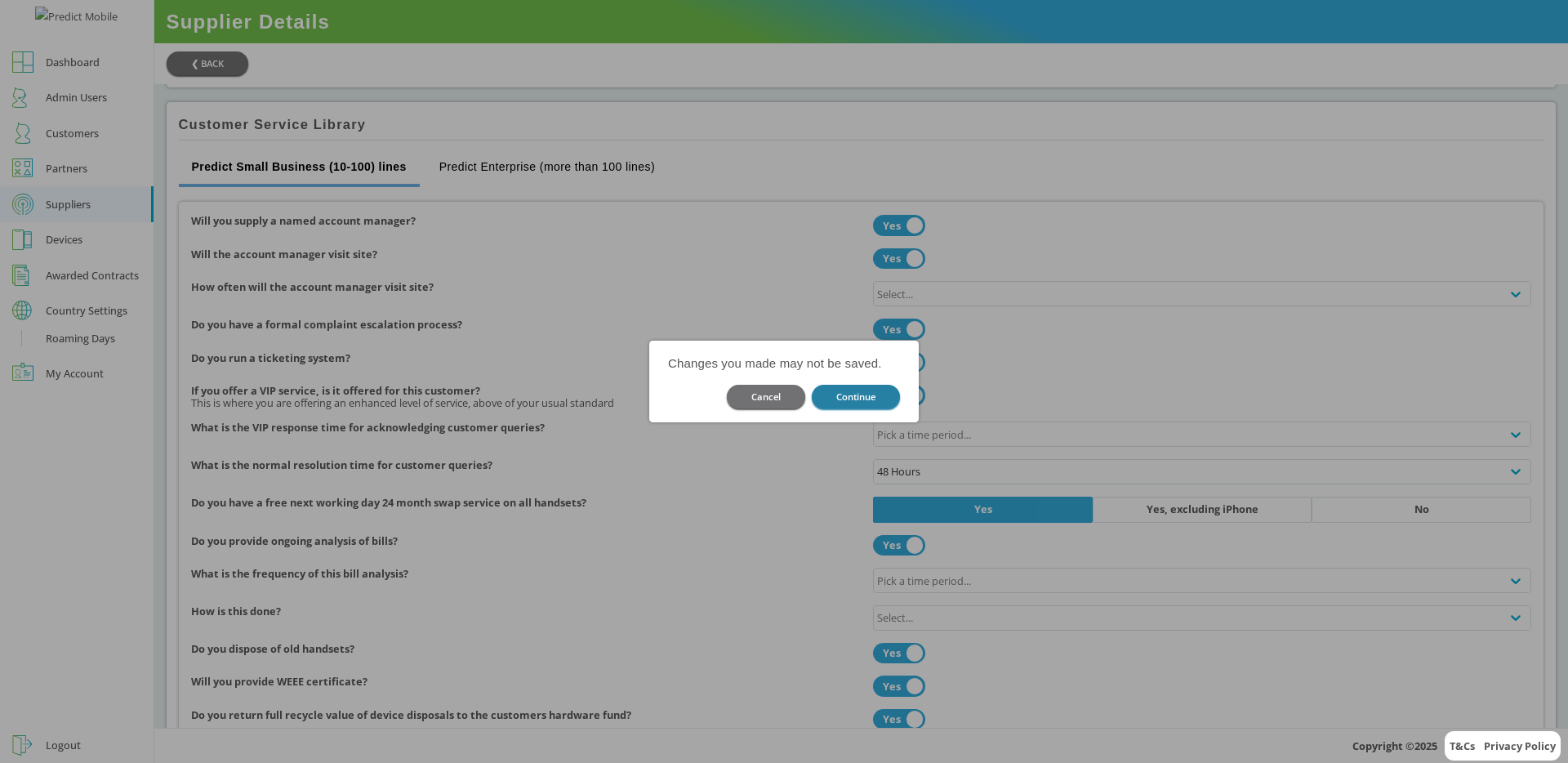
click at [848, 396] on button "Continue" at bounding box center [856, 396] width 89 height 24
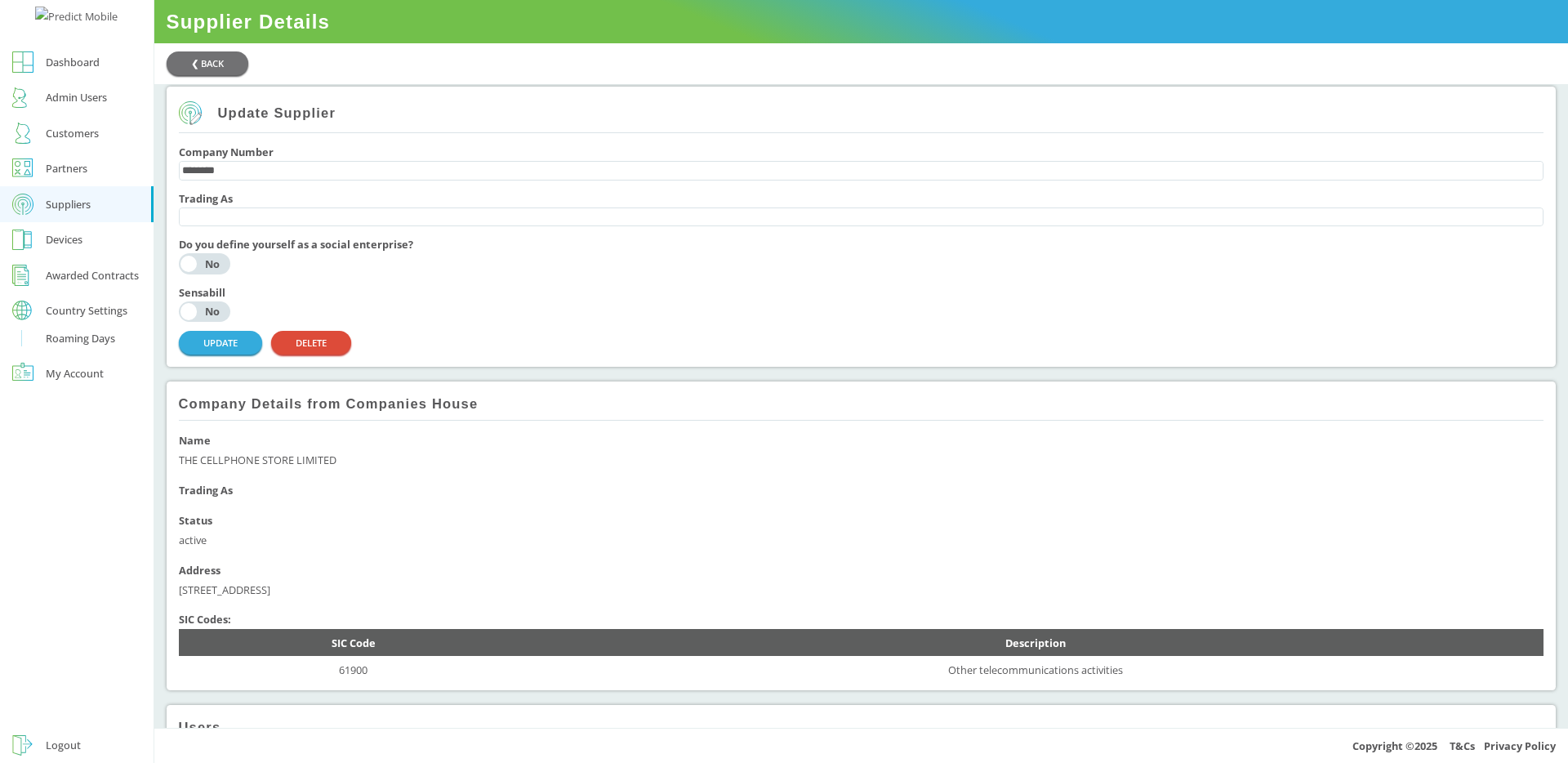
scroll to position [0, 0]
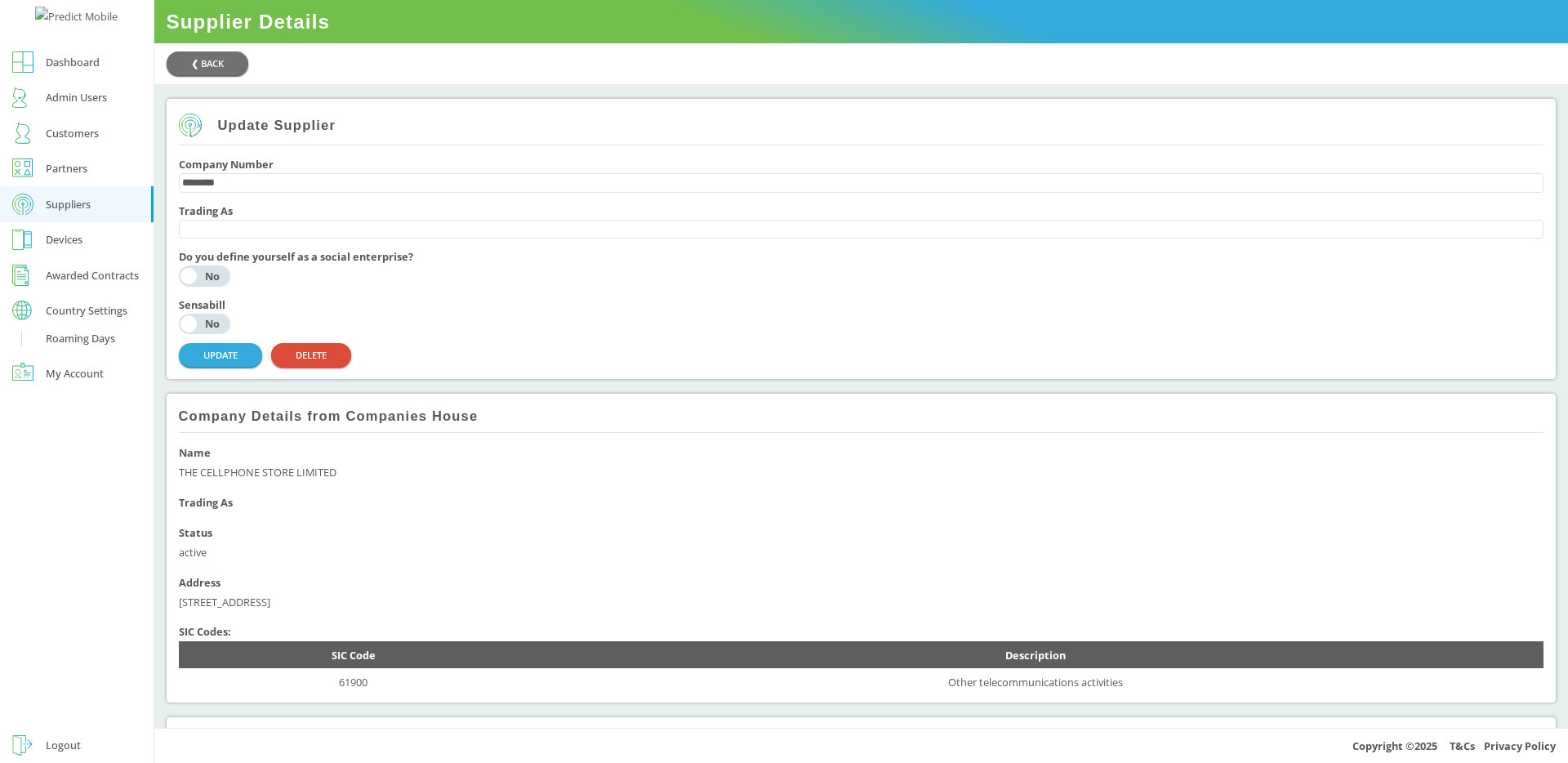
click at [98, 142] on div "Customers" at bounding box center [72, 133] width 53 height 20
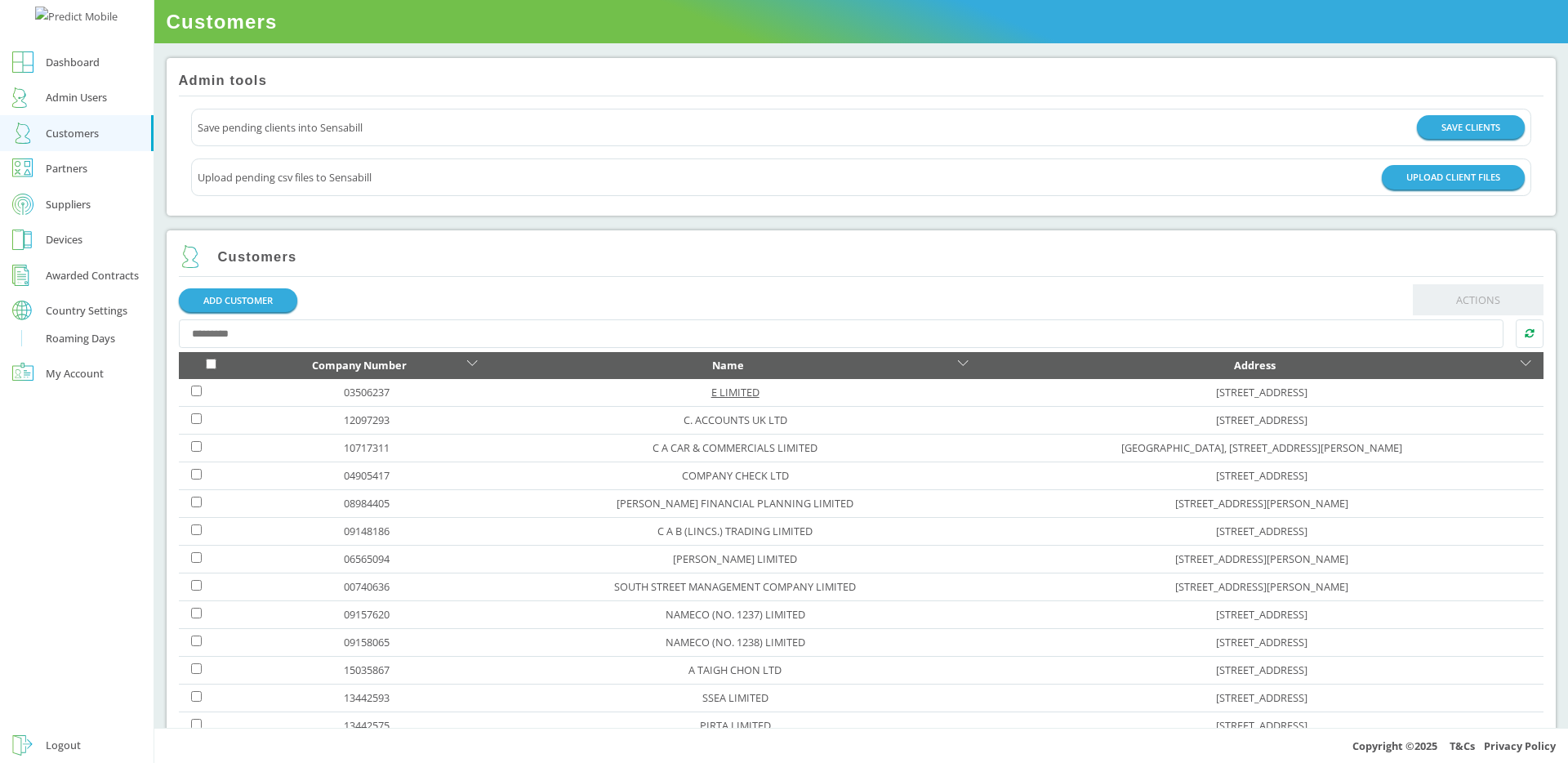
click at [653, 389] on div "Admin tools Save pending clients into Sensabill SAVE CLIENTS Upload pending csv…" at bounding box center [862, 385] width 1415 height 685
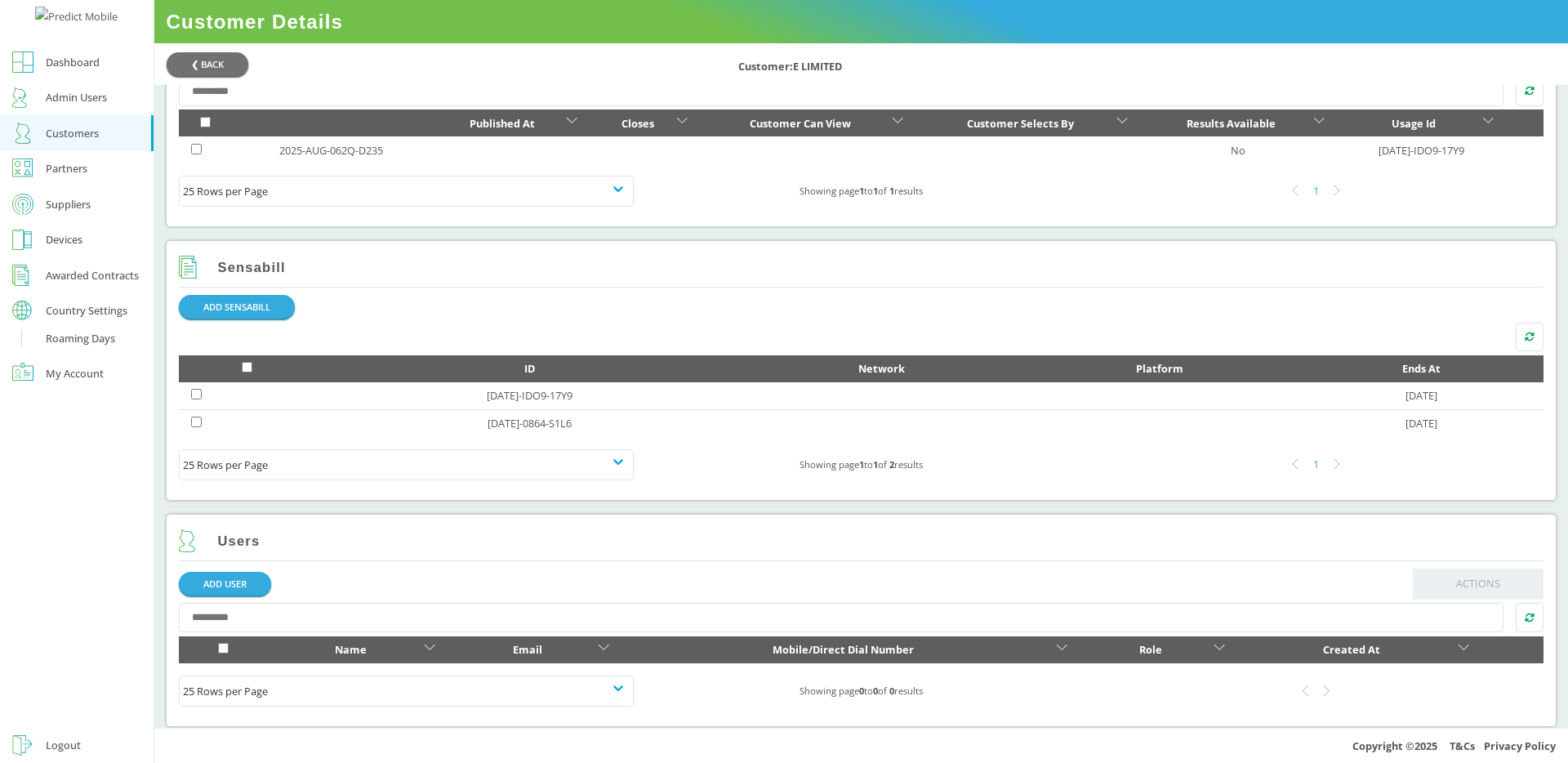
scroll to position [731, 0]
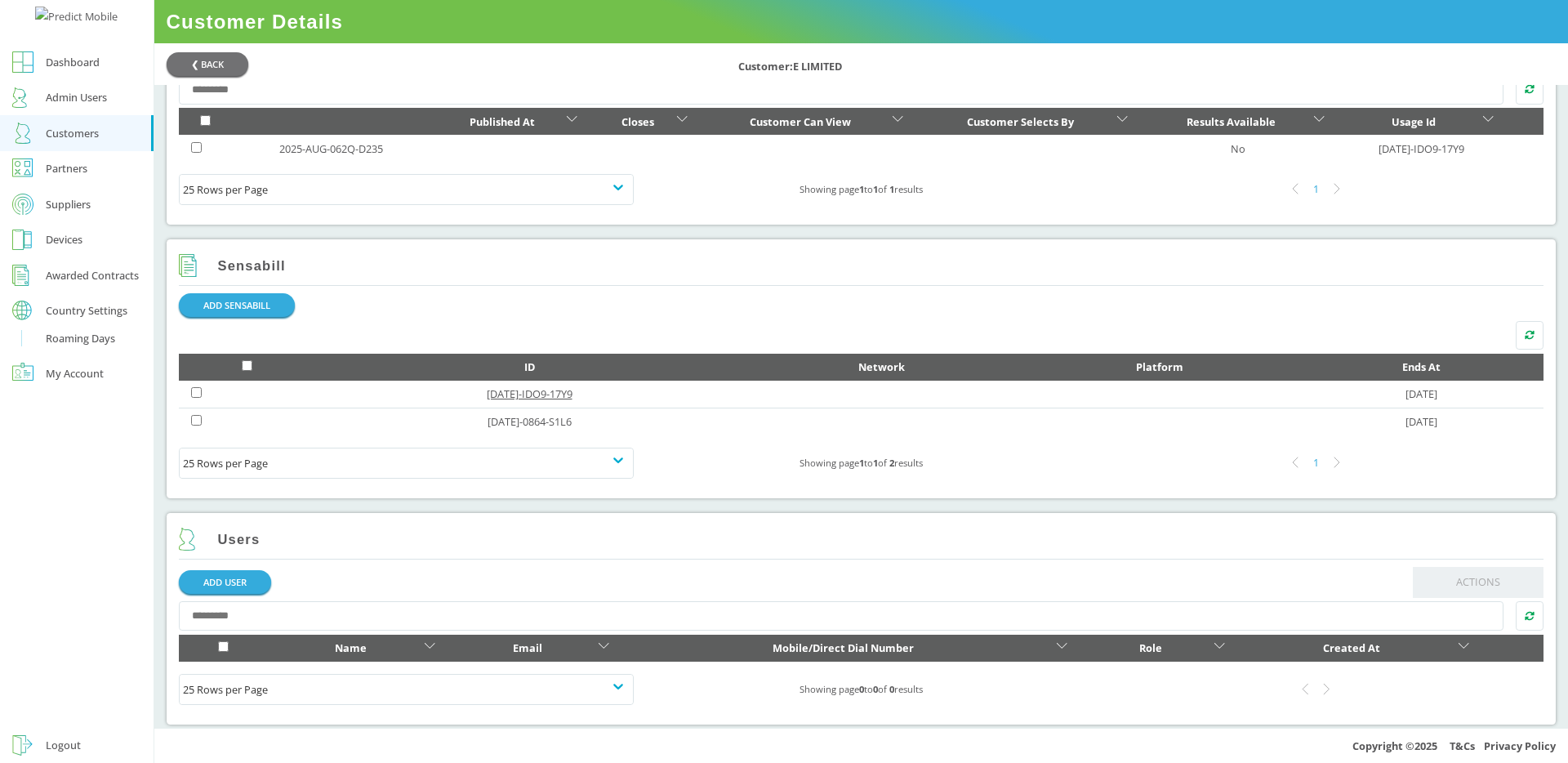
click at [545, 400] on link "2025-JUL-IDO9-17Y9" at bounding box center [530, 393] width 86 height 15
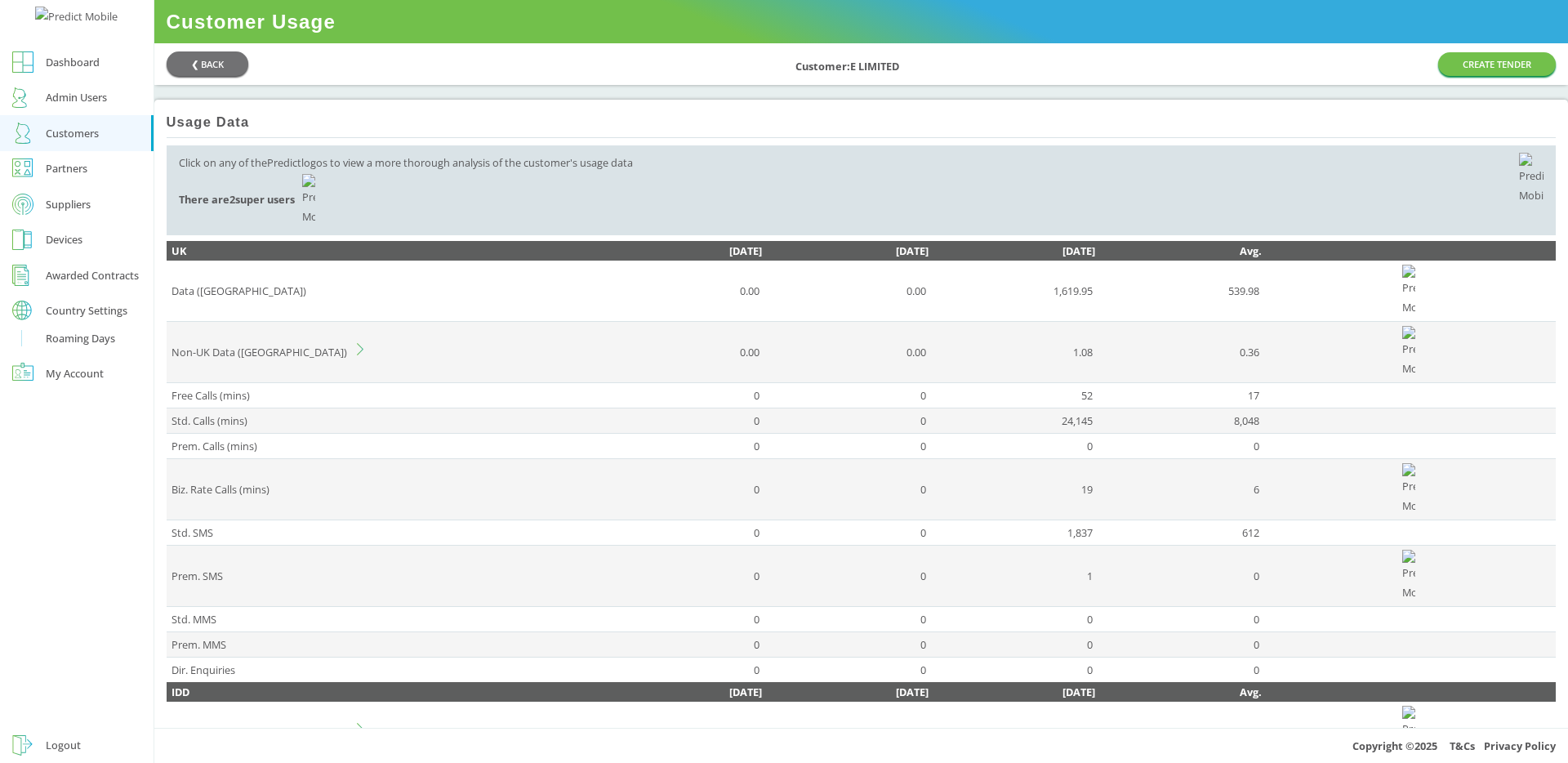
scroll to position [1098, 0]
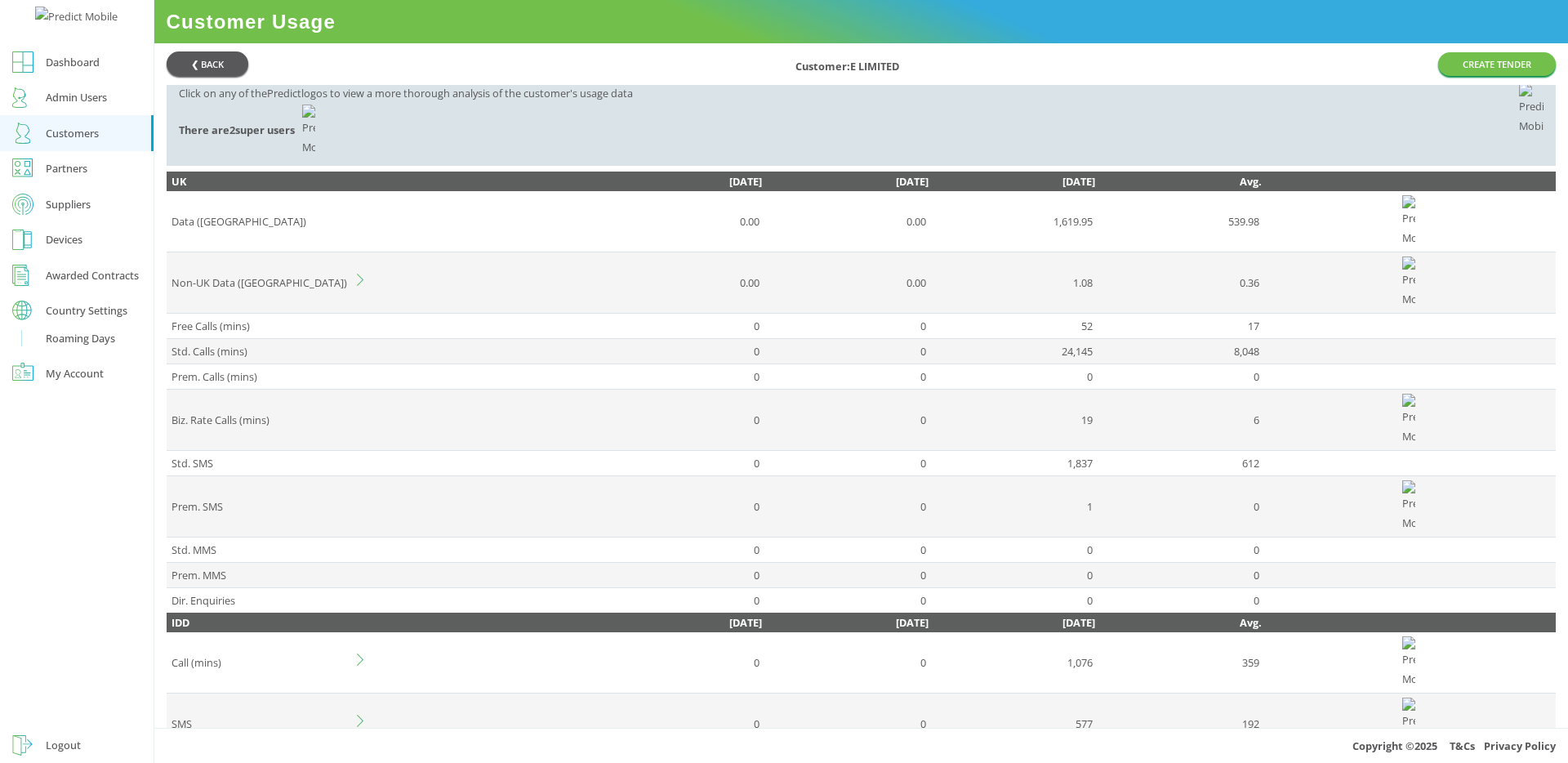
click at [221, 66] on button "❮ BACK" at bounding box center [207, 64] width 82 height 25
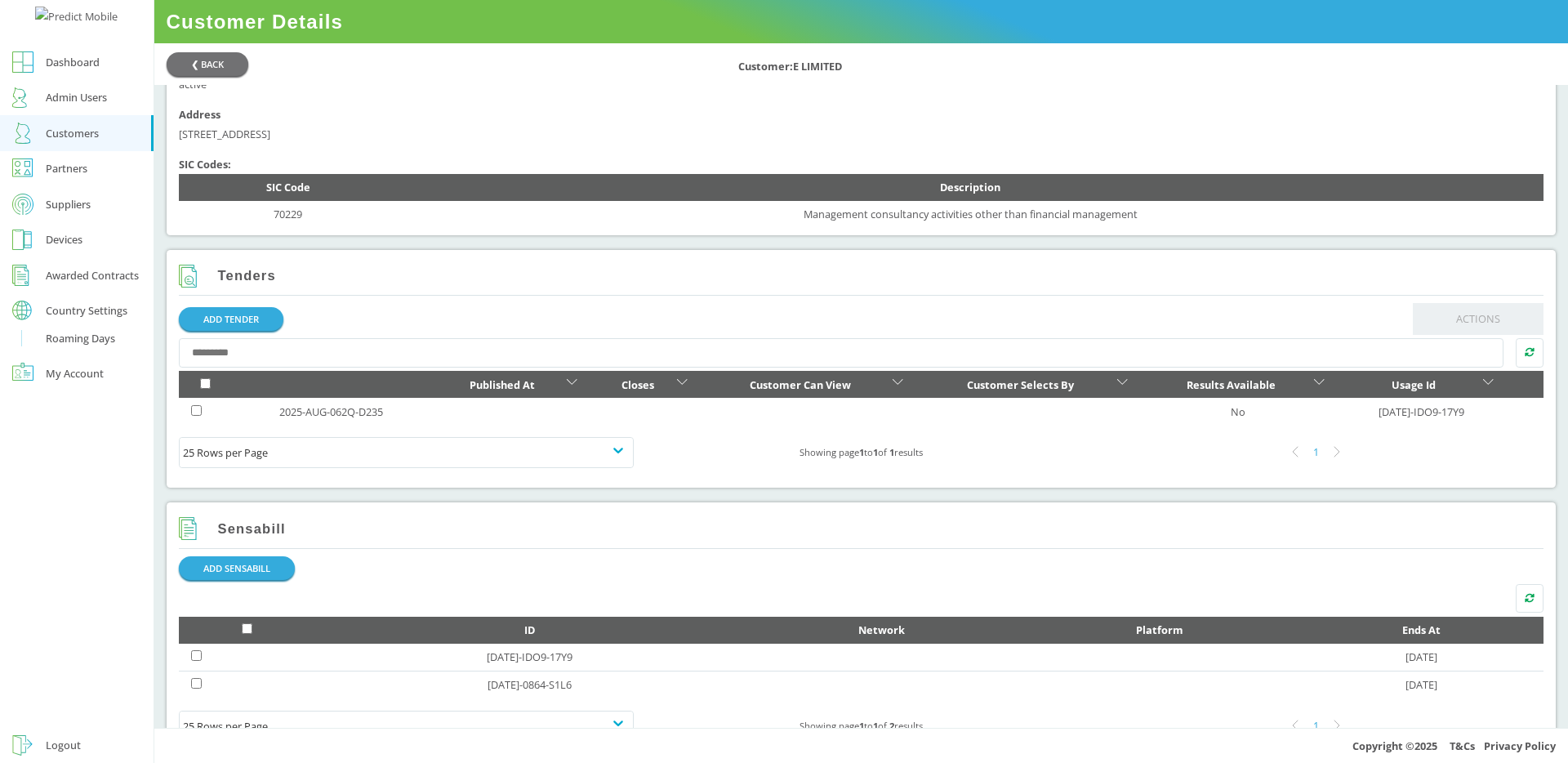
scroll to position [468, 0]
click at [242, 574] on button "ADD SENSABILL" at bounding box center [237, 569] width 116 height 24
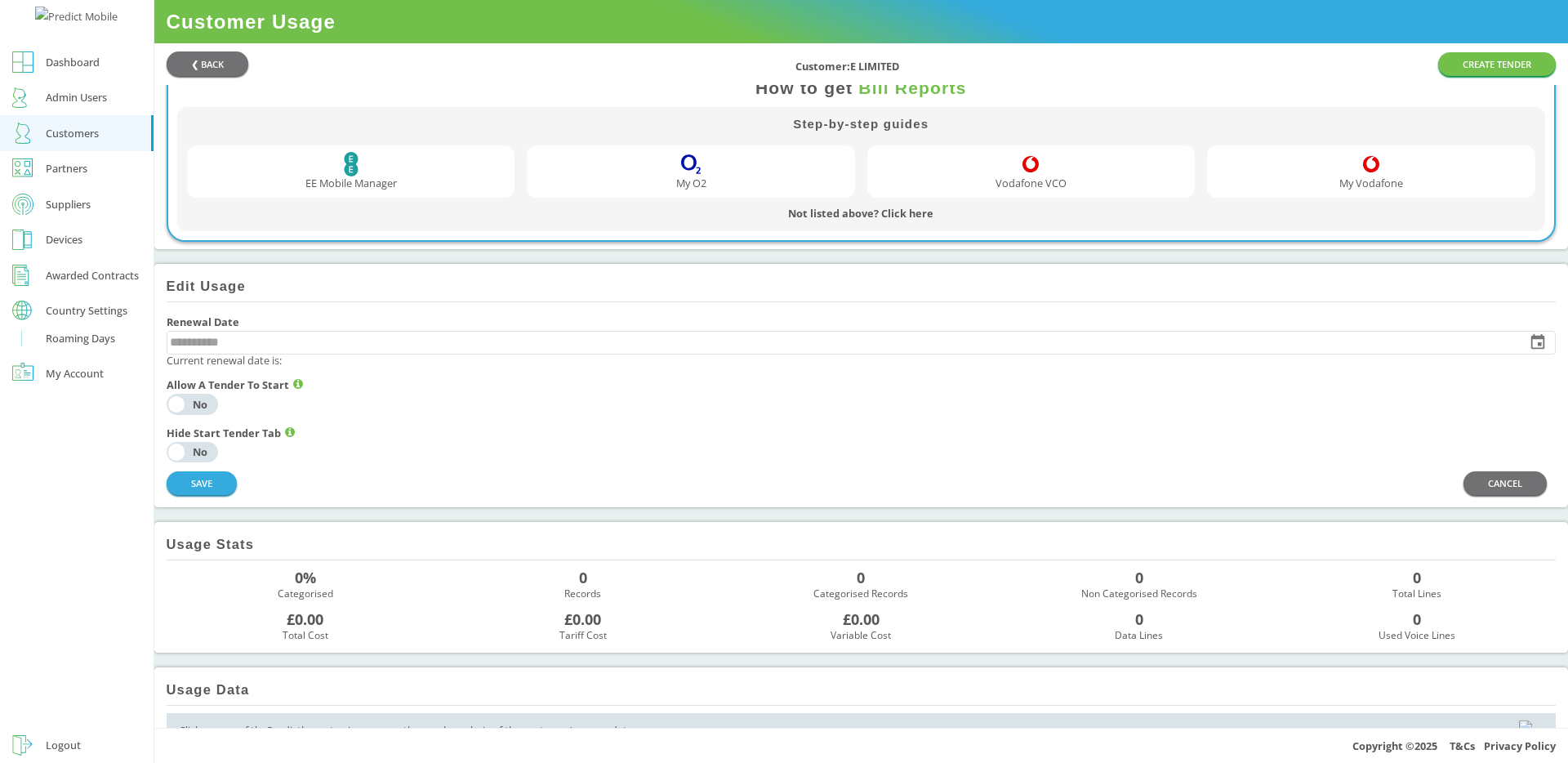
scroll to position [351, 0]
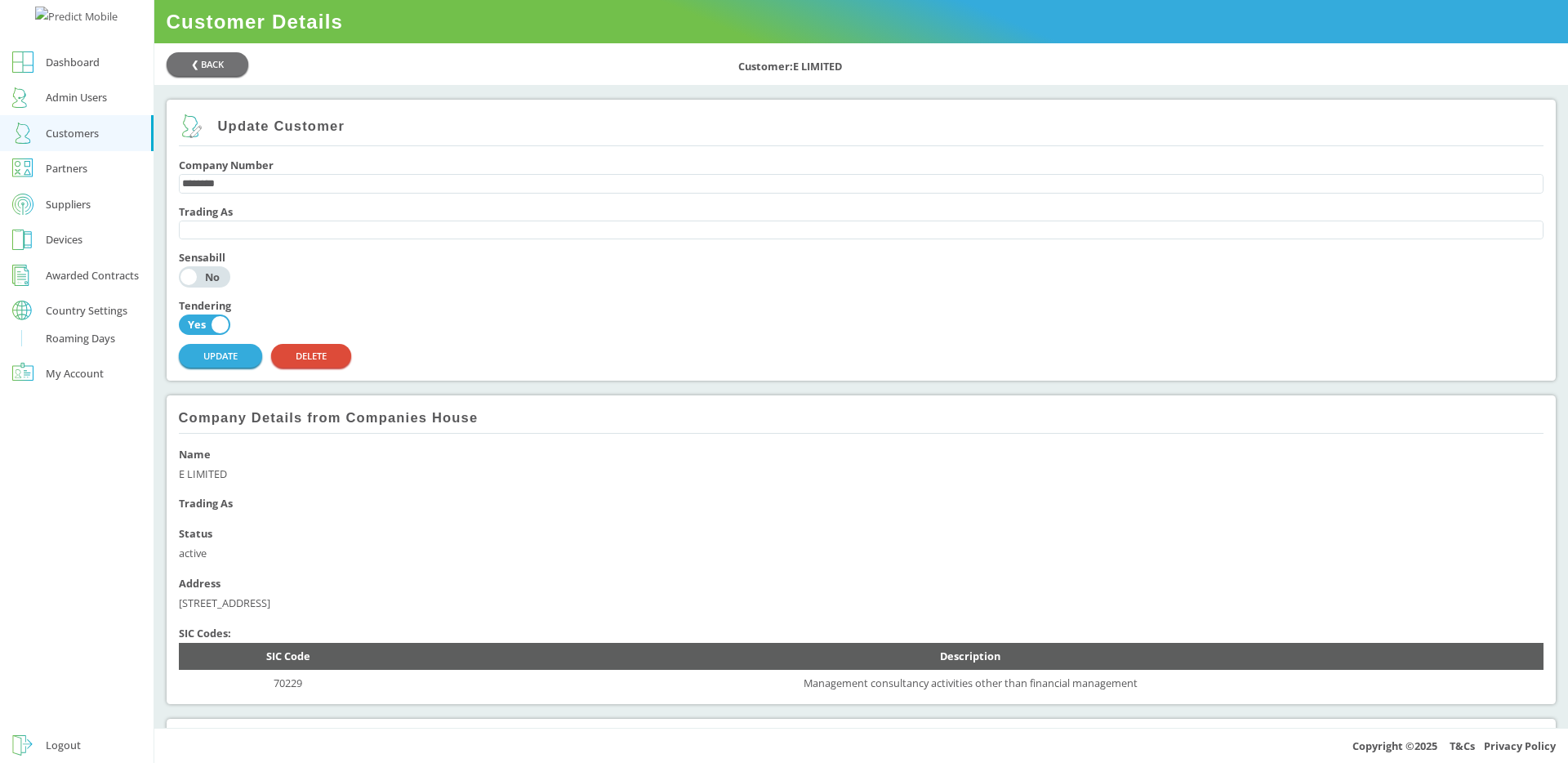
click at [66, 72] on div "Dashboard" at bounding box center [73, 62] width 54 height 20
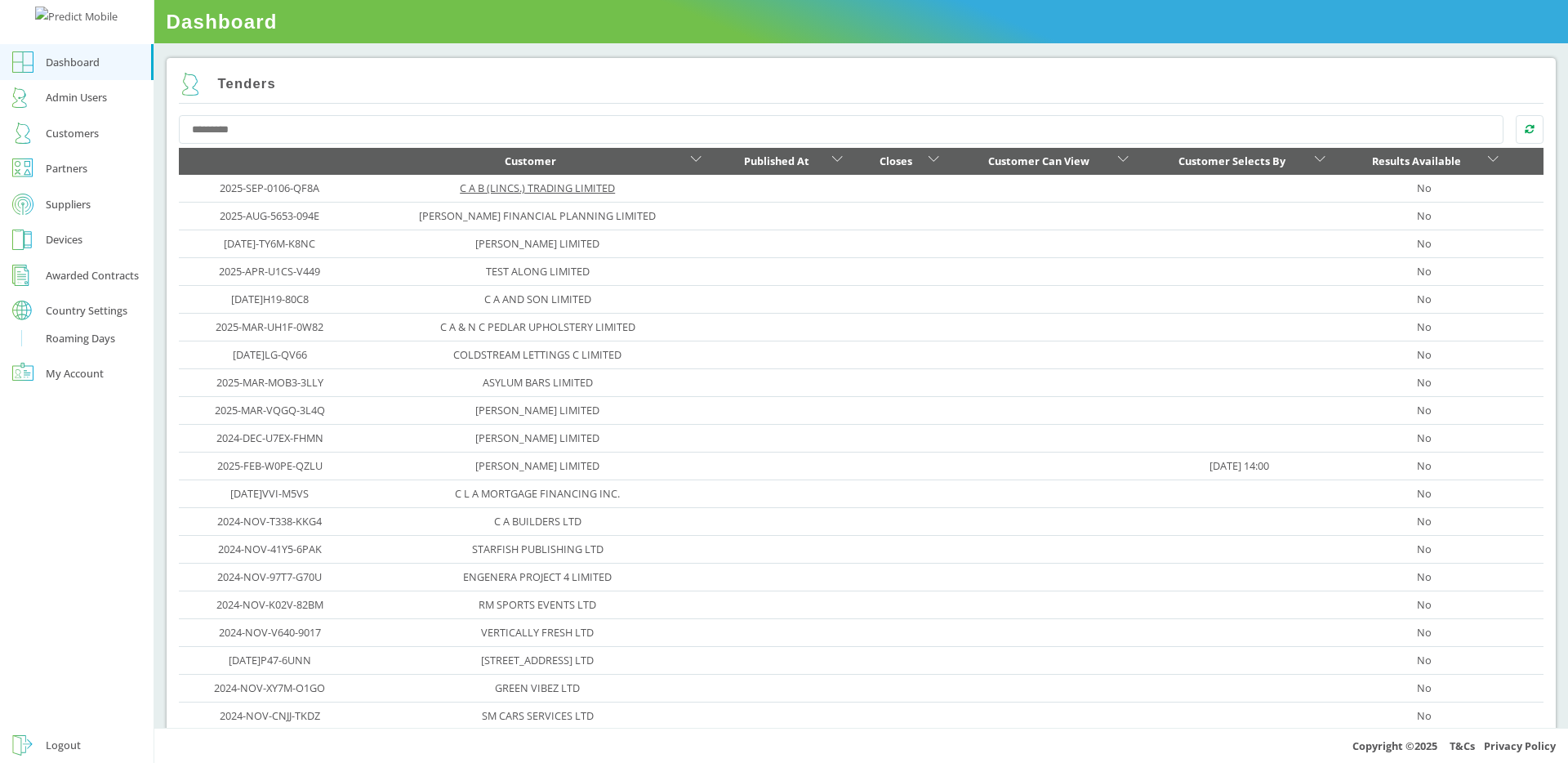
click at [479, 184] on link "C A B (LINCS.) TRADING LIMITED" at bounding box center [537, 187] width 155 height 15
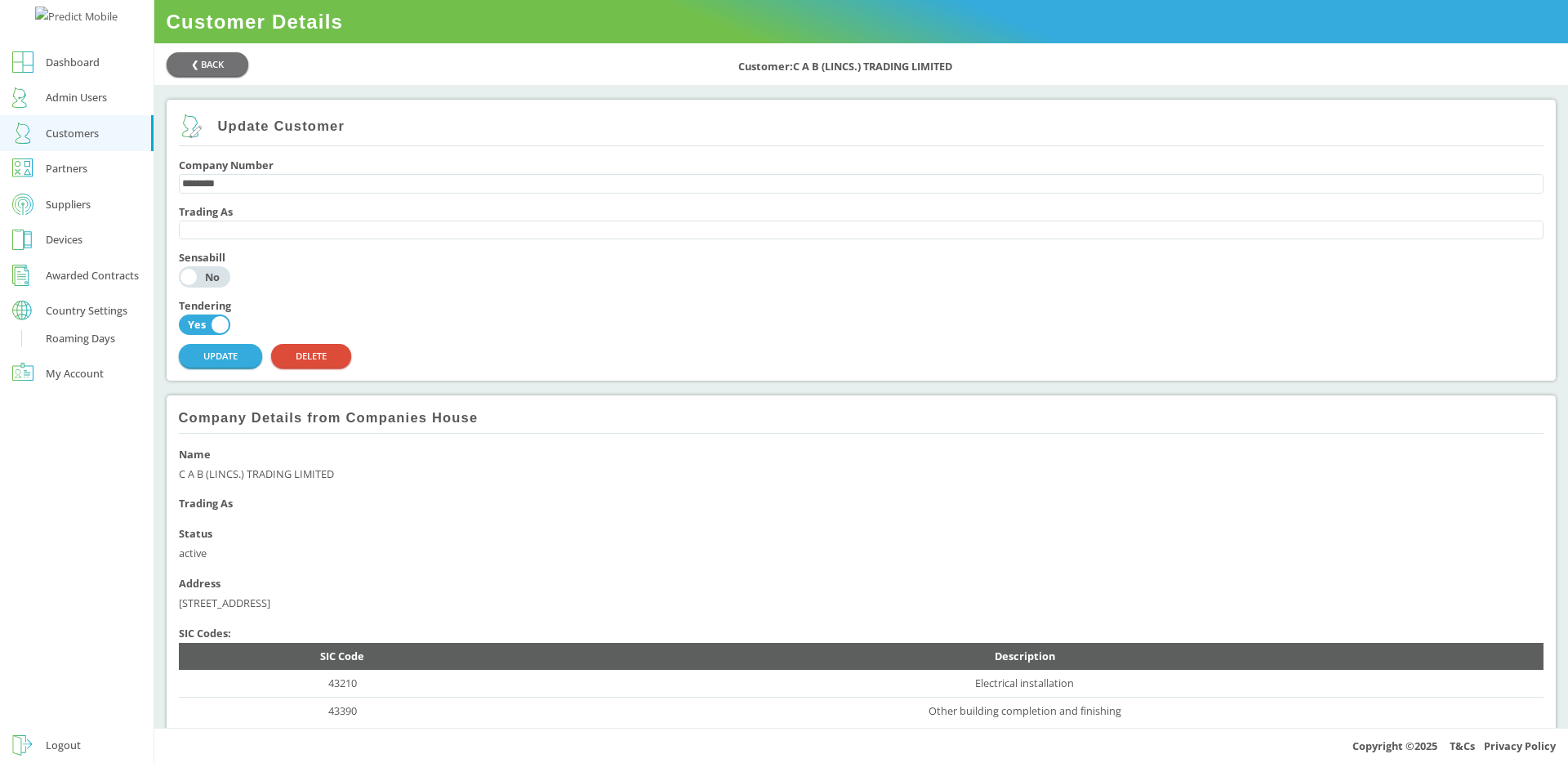
click at [80, 348] on div "Roaming Days" at bounding box center [81, 339] width 70 height 20
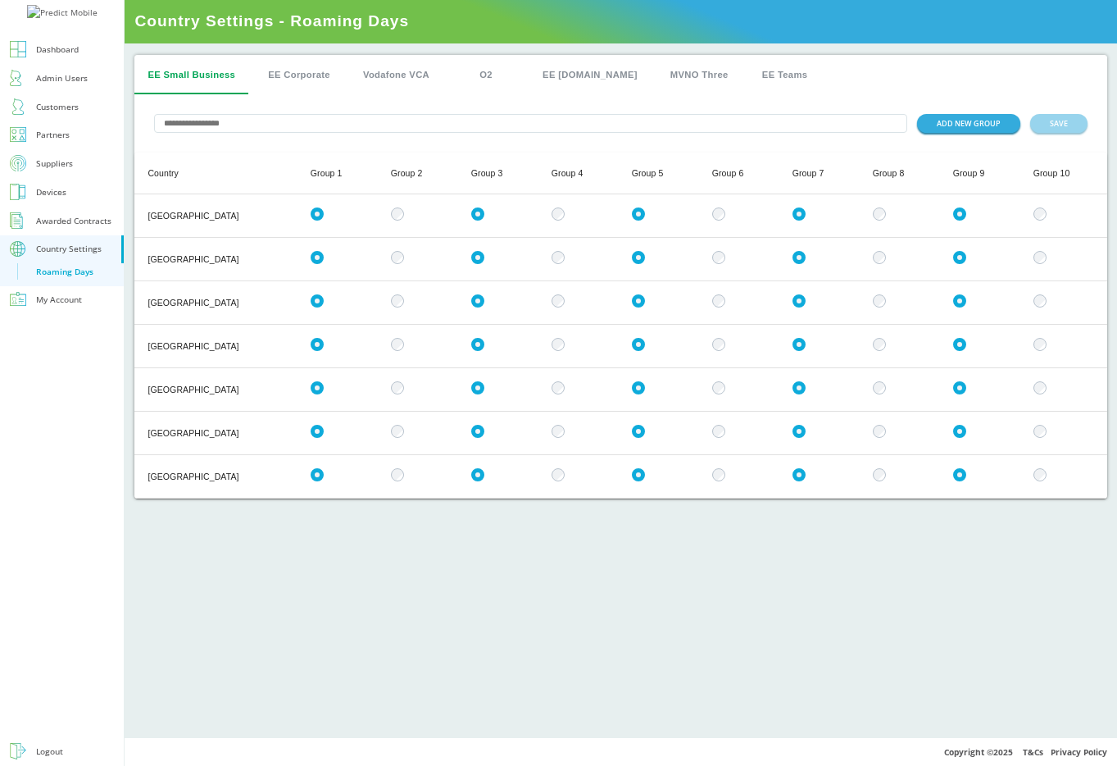
click at [54, 93] on link "Admin Users" at bounding box center [62, 78] width 124 height 29
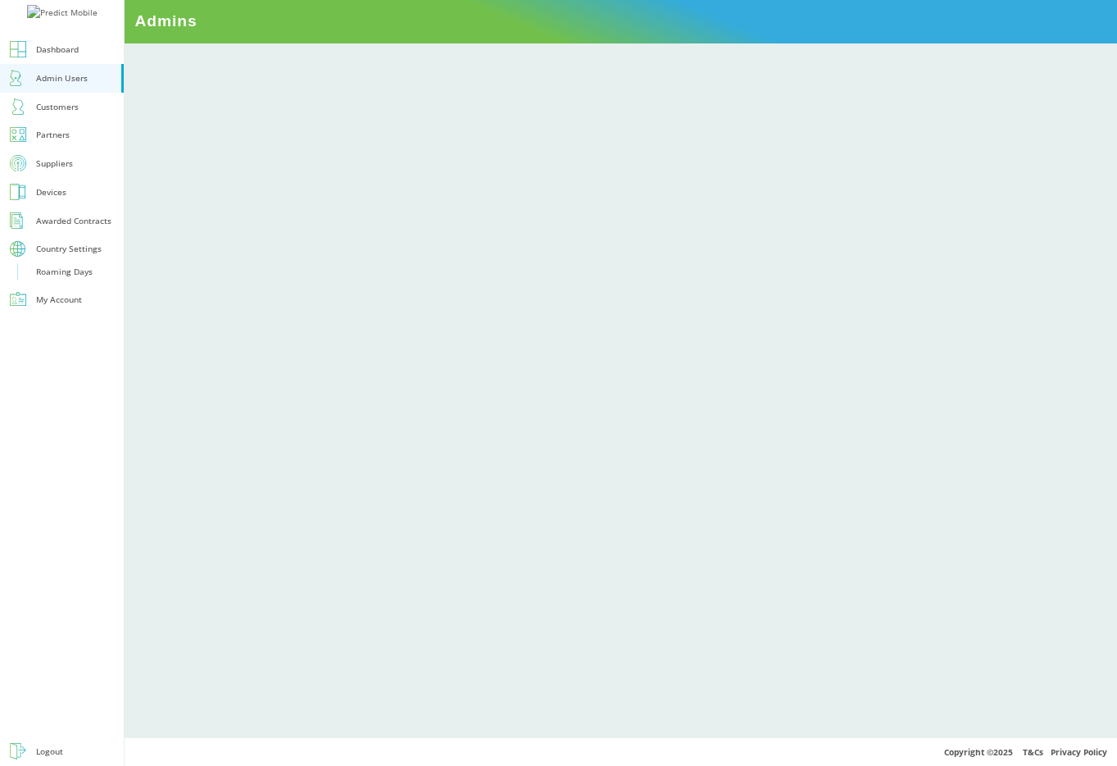
click at [64, 121] on link "Customers" at bounding box center [62, 107] width 124 height 29
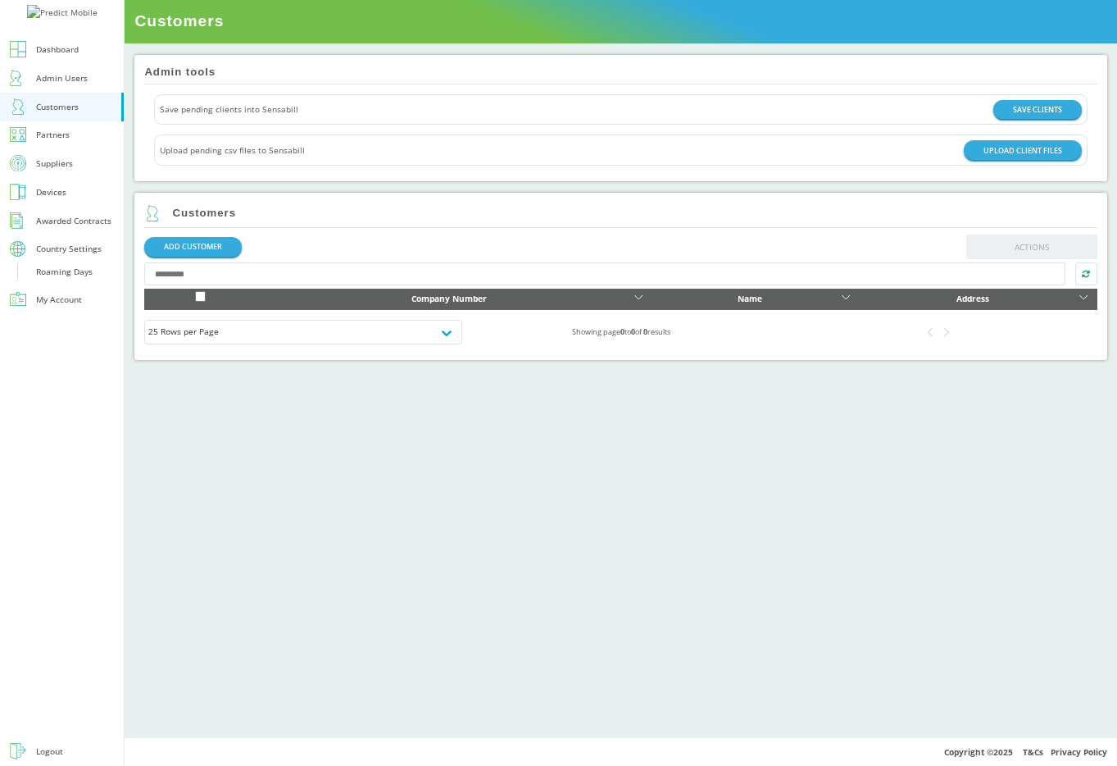
click at [932, 246] on div "ADD CUSTOMER ACTIONS" at bounding box center [620, 246] width 953 height 25
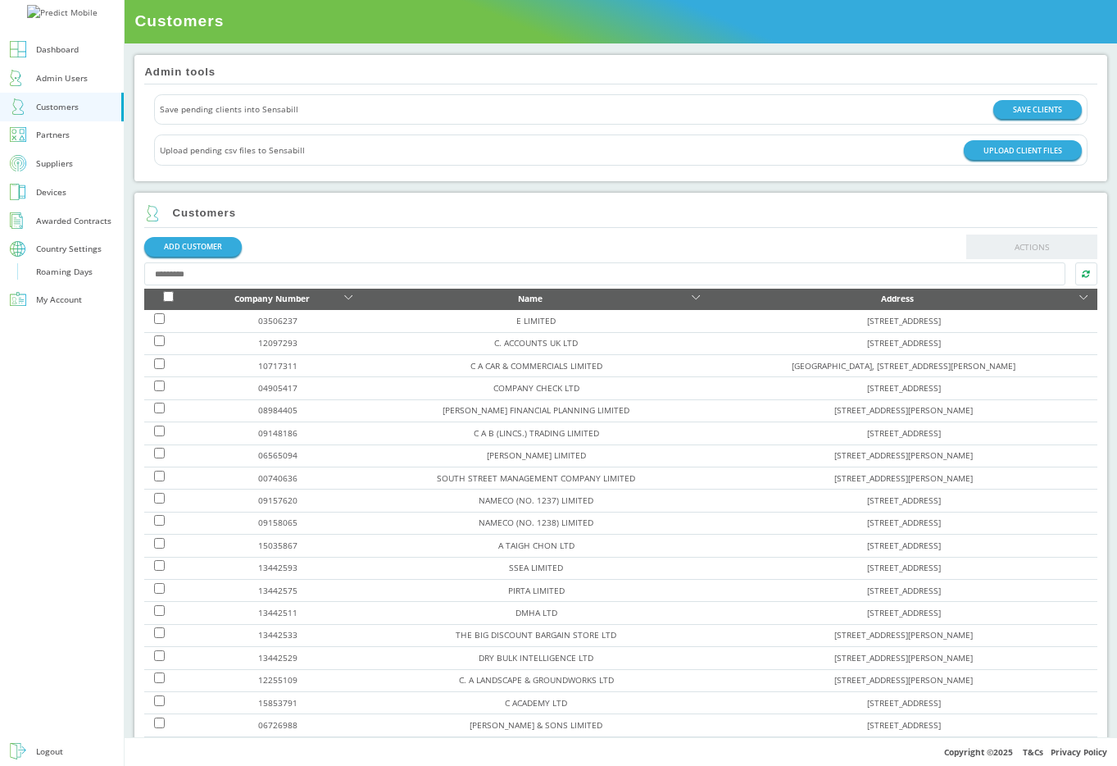
click at [70, 280] on div "Roaming Days" at bounding box center [64, 272] width 57 height 16
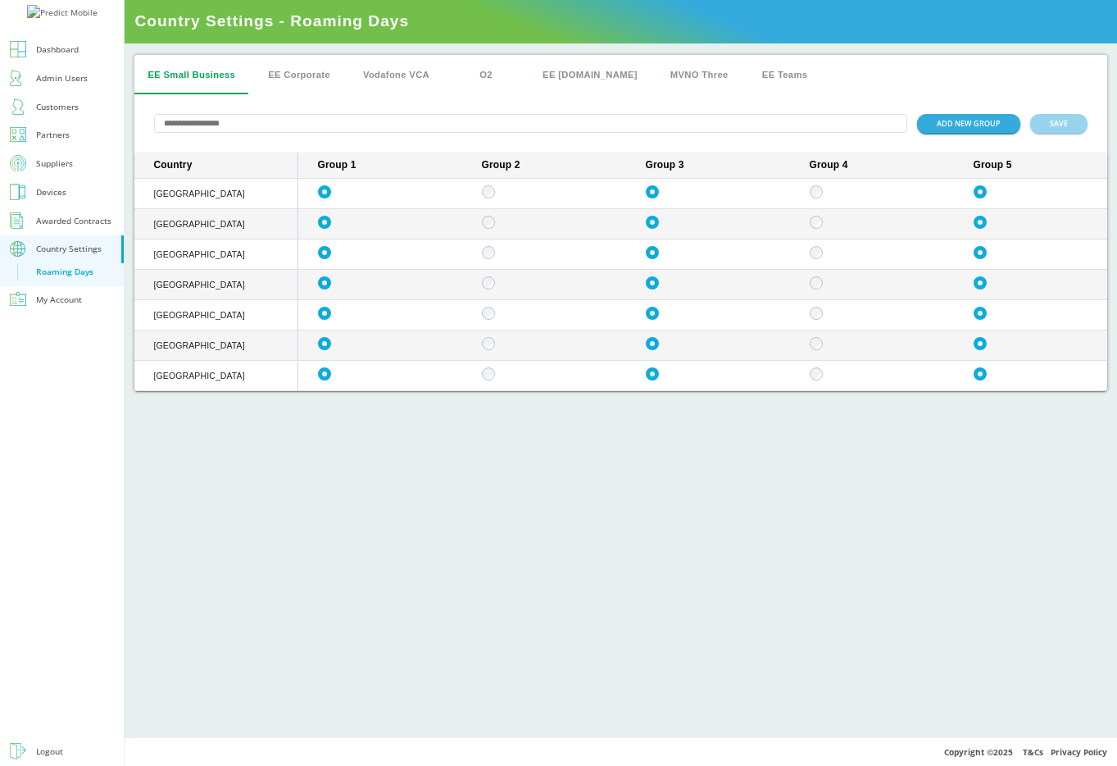
click at [66, 257] on div "Country Settings" at bounding box center [69, 249] width 66 height 16
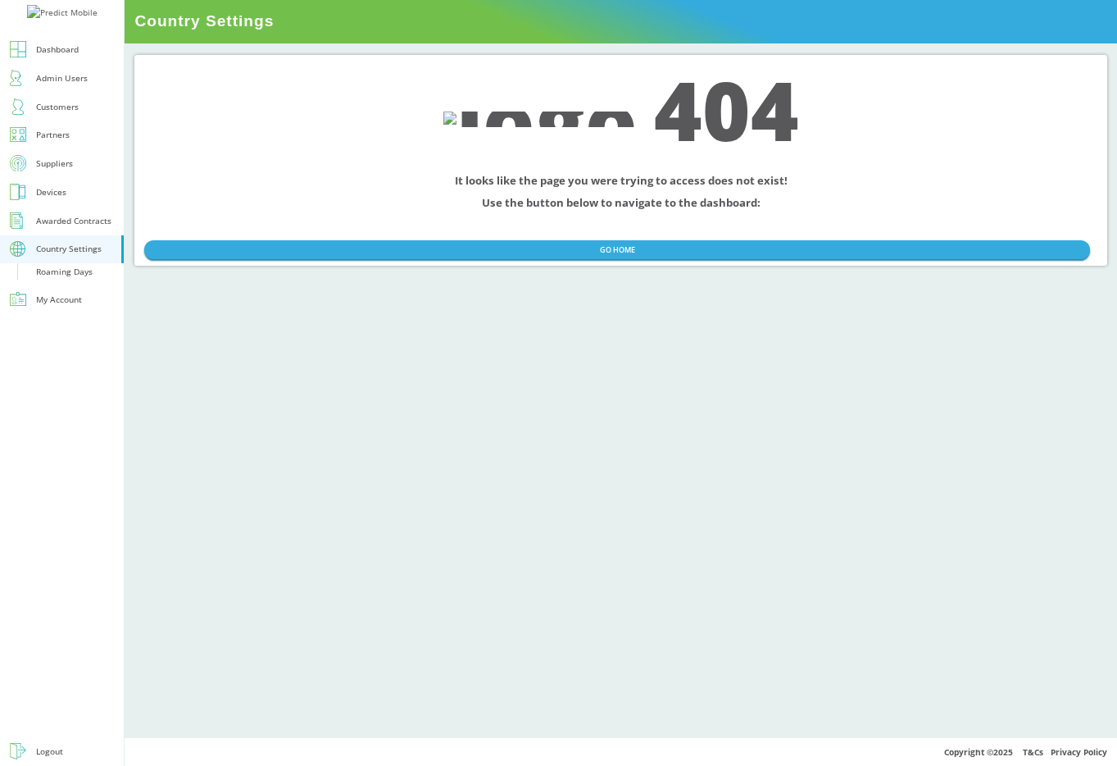
click at [61, 280] on div "Roaming Days" at bounding box center [64, 272] width 57 height 16
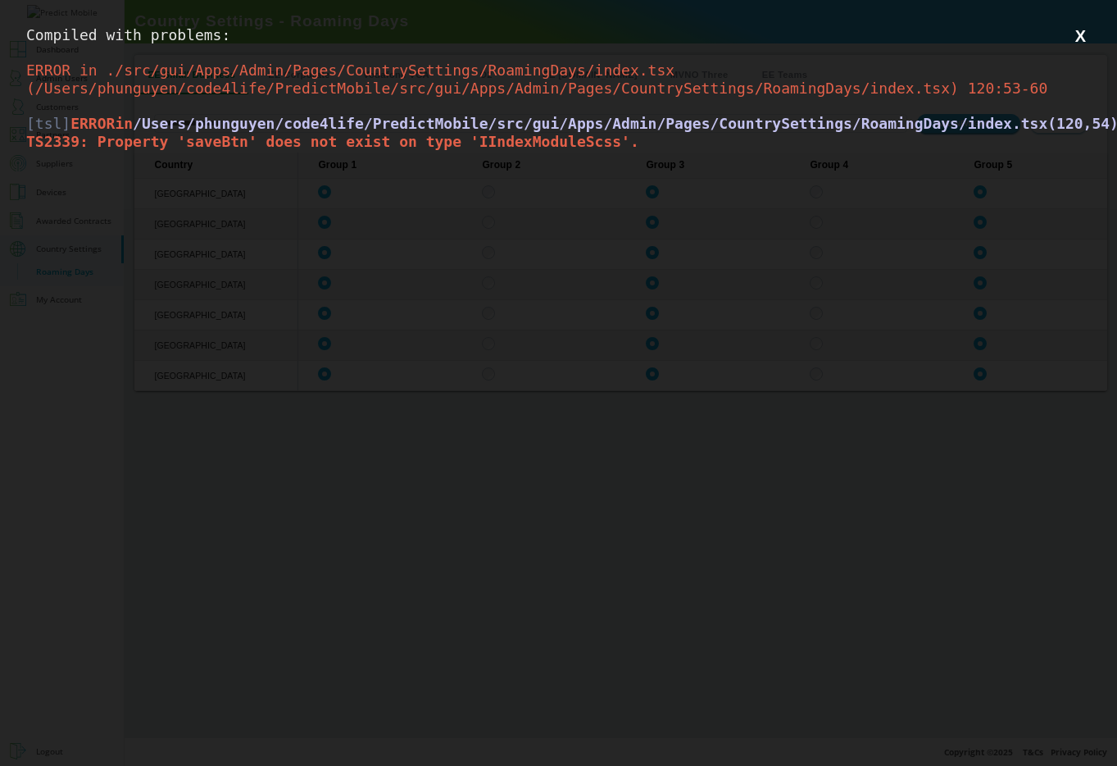
click at [1080, 34] on button "X" at bounding box center [1080, 36] width 20 height 20
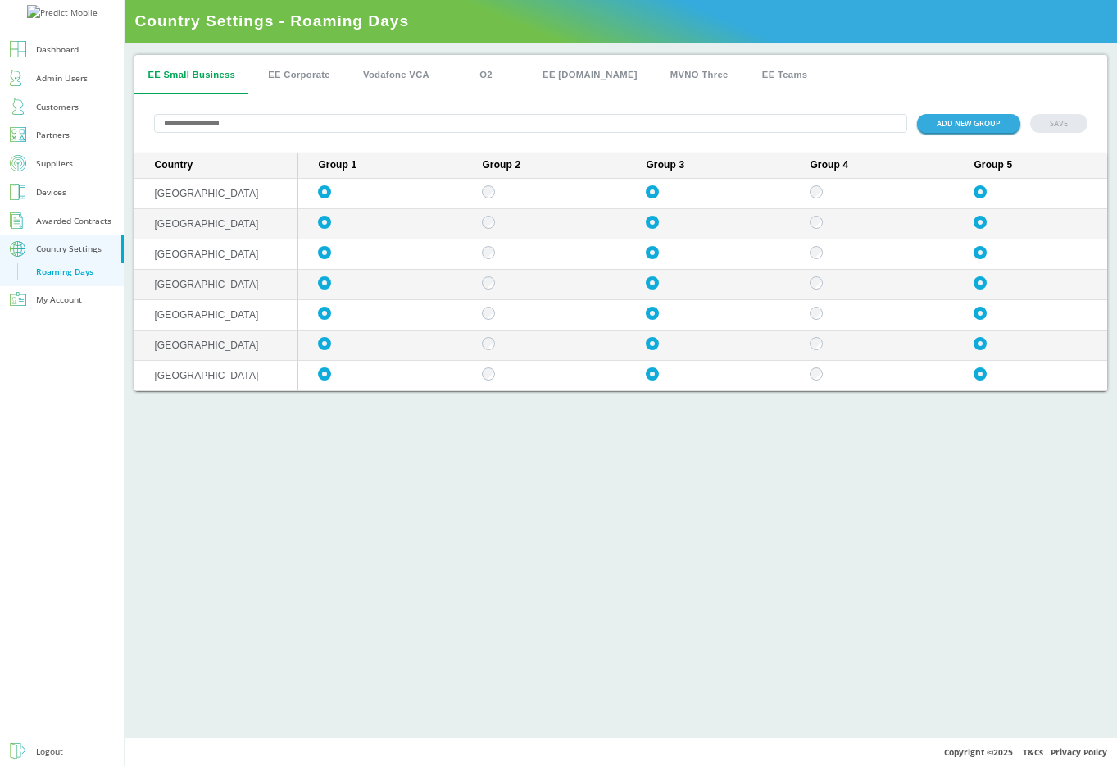
click at [989, 576] on div "EE Small Business EE Corporate Vodafone VCA O2 EE Plan.com MVNO Three EE Teams …" at bounding box center [621, 390] width 993 height 694
click at [434, 453] on div "EE Small Business EE Corporate Vodafone VCA O2 EE Plan.com MVNO Three EE Teams …" at bounding box center [621, 390] width 993 height 694
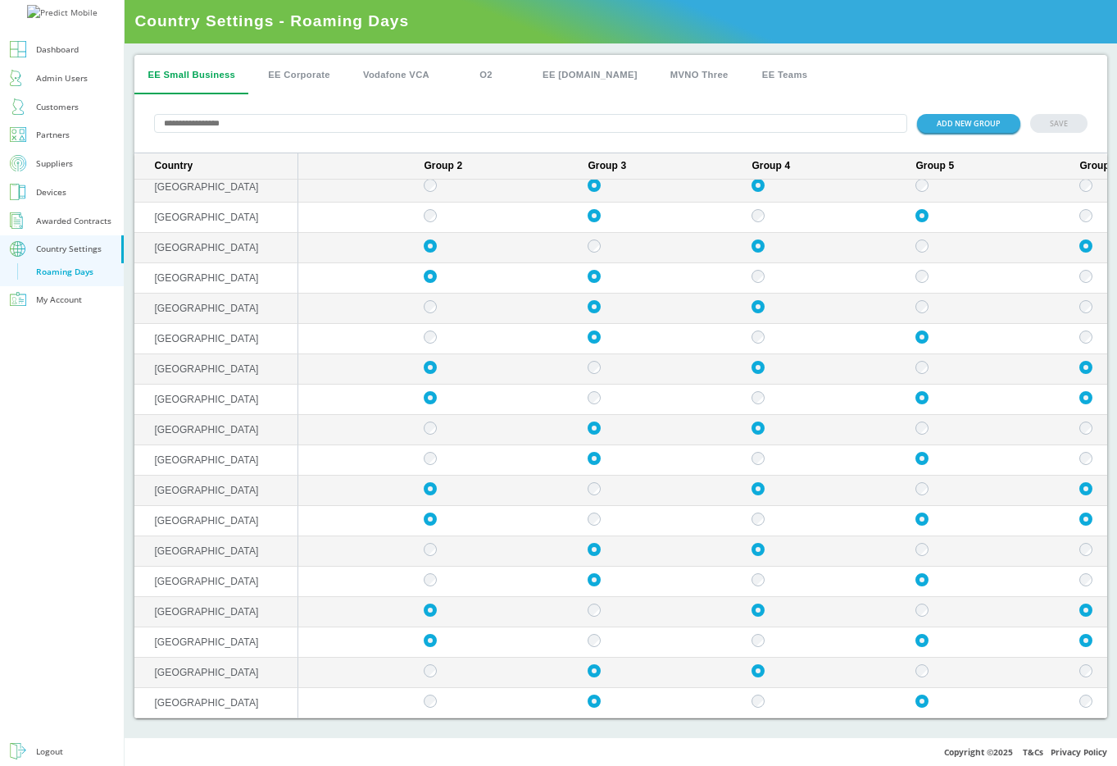
scroll to position [280, 0]
